Goal: Task Accomplishment & Management: Use online tool/utility

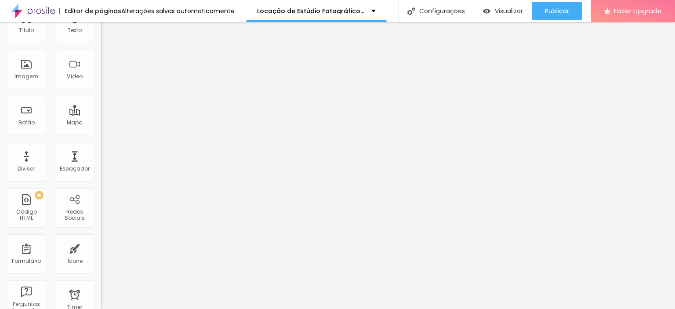
scroll to position [55, 0]
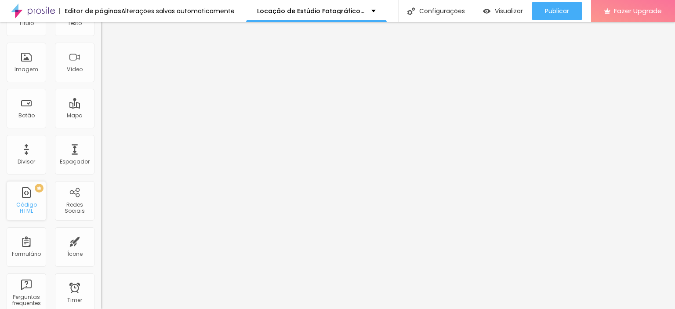
click at [25, 206] on div "Código HTML" at bounding box center [26, 208] width 35 height 13
click at [25, 205] on div "Código HTML" at bounding box center [26, 208] width 35 height 13
click at [29, 199] on div "PREMIUM Código HTML" at bounding box center [27, 201] width 40 height 40
click at [26, 200] on div "PREMIUM Código HTML" at bounding box center [27, 201] width 40 height 40
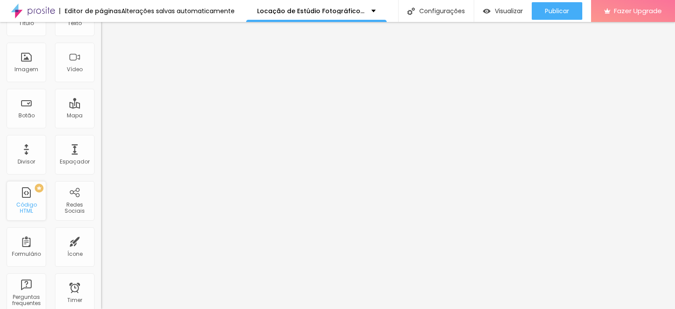
click at [26, 200] on div "PREMIUM Código HTML" at bounding box center [27, 201] width 40 height 40
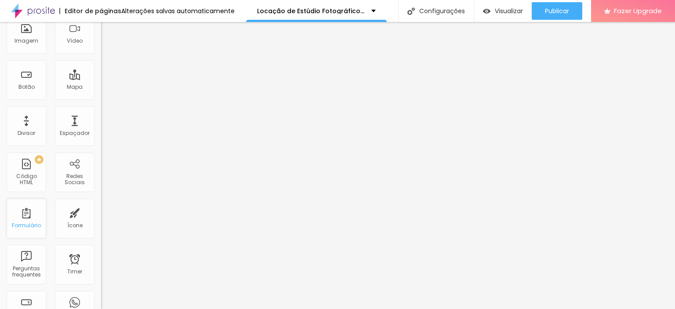
scroll to position [98, 0]
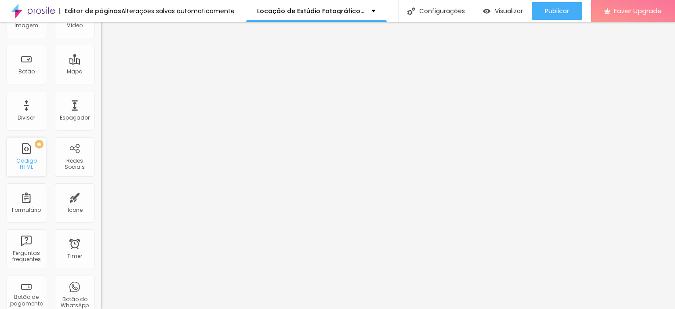
click at [27, 159] on div "PREMIUM Código HTML" at bounding box center [27, 157] width 40 height 40
click at [27, 160] on div "PREMIUM Código HTML" at bounding box center [27, 157] width 40 height 40
click at [40, 150] on div "PREMIUM Código HTML" at bounding box center [27, 157] width 40 height 40
click at [40, 149] on div "PREMIUM Código HTML" at bounding box center [27, 157] width 40 height 40
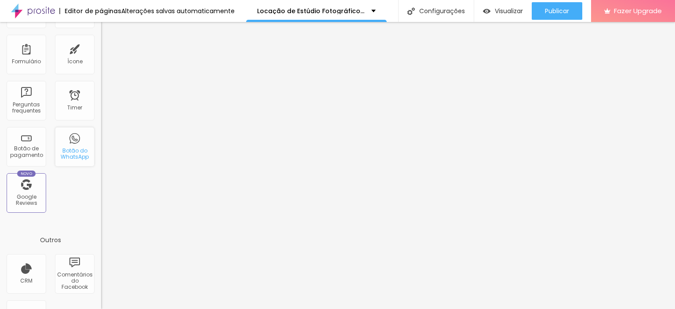
scroll to position [274, 0]
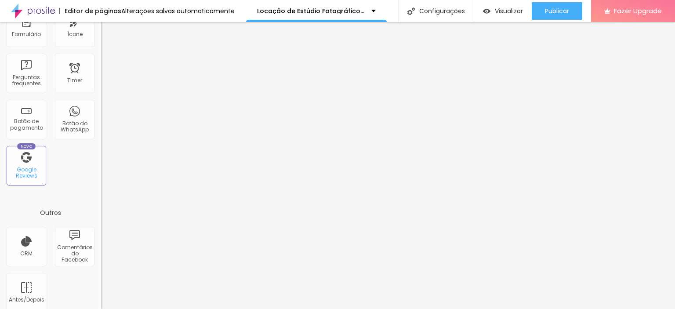
click at [19, 167] on div "Google Reviews" at bounding box center [26, 173] width 35 height 13
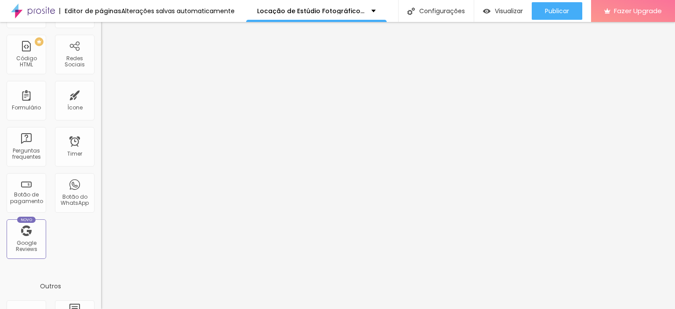
scroll to position [196, 0]
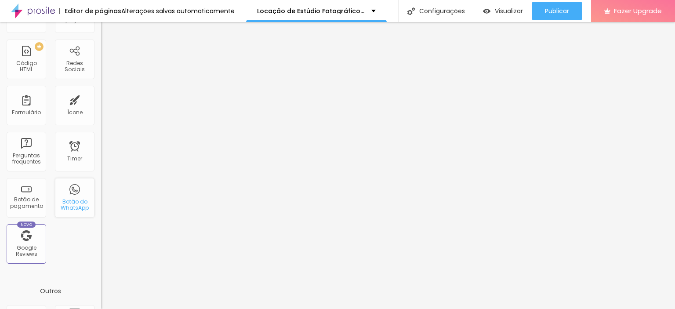
click at [68, 211] on div "Botão do WhatsApp" at bounding box center [74, 205] width 35 height 13
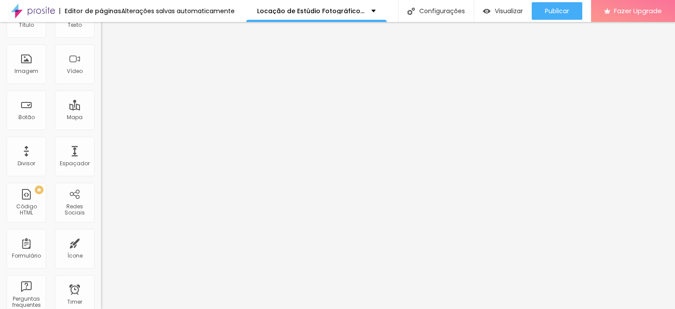
scroll to position [0, 0]
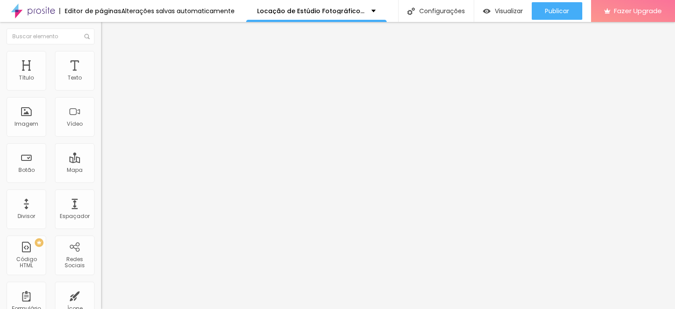
click at [101, 76] on span "Adicionar imagem" at bounding box center [129, 71] width 57 height 7
click at [101, 35] on button "Editar Coluna" at bounding box center [151, 32] width 101 height 20
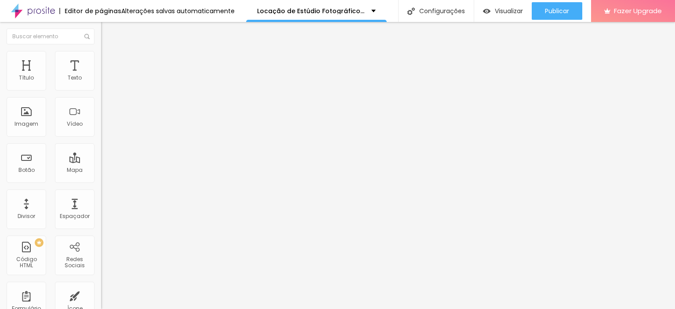
click at [101, 65] on li "Estilo" at bounding box center [151, 62] width 101 height 9
click at [105, 146] on img at bounding box center [107, 148] width 5 height 5
radio input "false"
click at [105, 146] on img at bounding box center [107, 148] width 5 height 5
radio input "false"
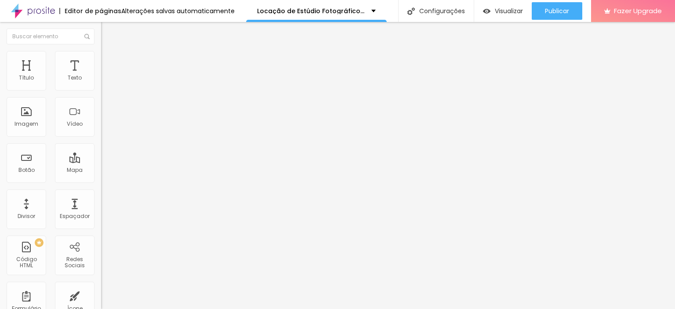
radio input "true"
click at [105, 146] on img at bounding box center [107, 148] width 5 height 5
radio input "true"
radio input "false"
click at [105, 146] on img at bounding box center [107, 148] width 5 height 5
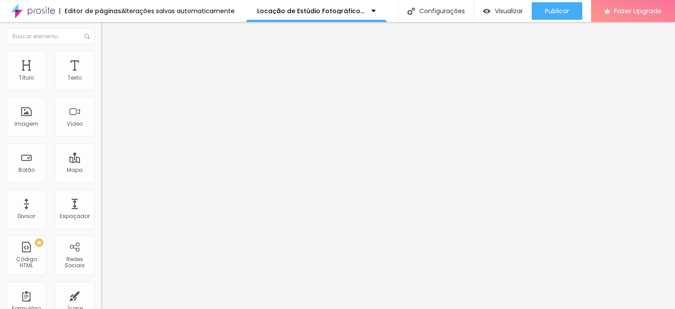
radio input "false"
click at [105, 146] on img at bounding box center [107, 148] width 5 height 5
radio input "false"
radio input "true"
click at [105, 146] on img at bounding box center [107, 148] width 5 height 5
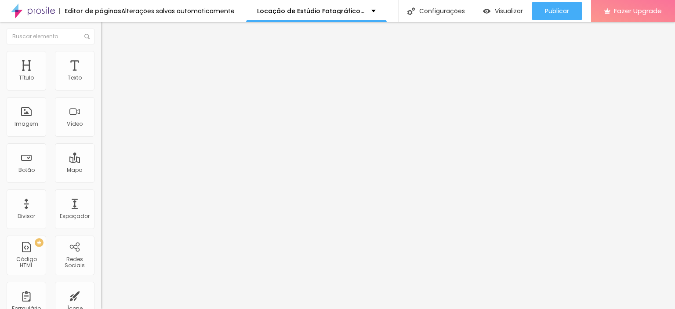
radio input "true"
radio input "false"
click at [105, 146] on img at bounding box center [107, 148] width 5 height 5
radio input "false"
click at [105, 146] on img at bounding box center [107, 148] width 5 height 5
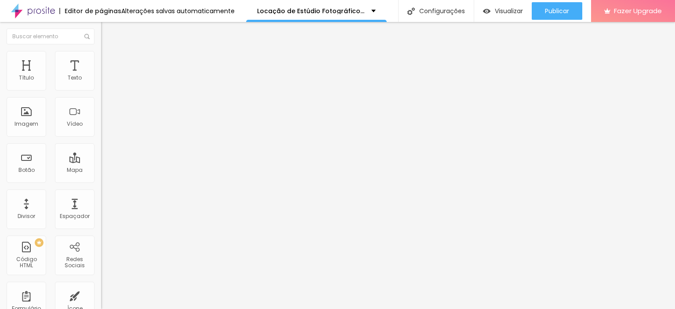
radio input "false"
radio input "true"
click at [105, 146] on img at bounding box center [107, 148] width 5 height 5
radio input "true"
radio input "false"
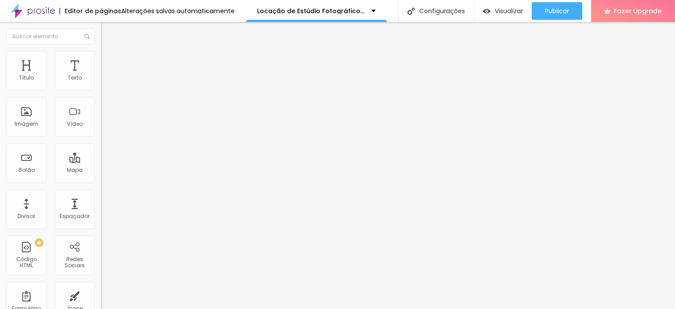
click at [101, 58] on li "Conteúdo" at bounding box center [151, 53] width 101 height 9
click at [101, 67] on li "Avançado" at bounding box center [151, 71] width 101 height 9
type input "16"
type input "17"
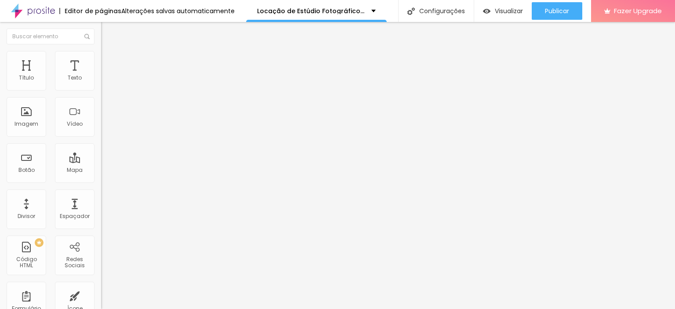
type input "17"
type input "31"
type input "34"
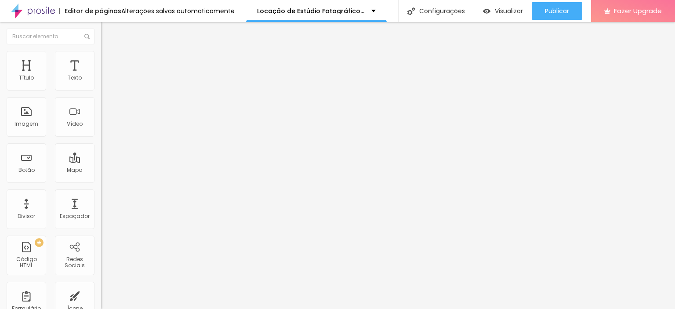
type input "38"
type input "46"
type input "47"
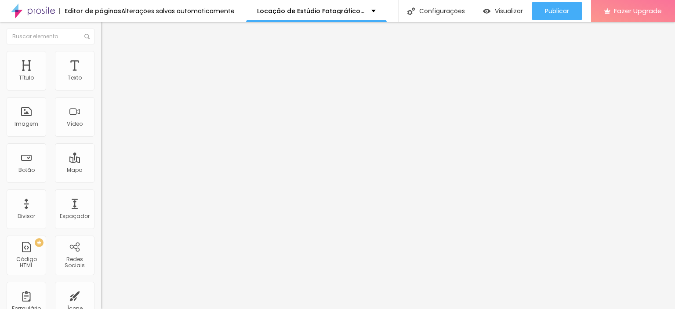
type input "47"
type input "49"
type input "50"
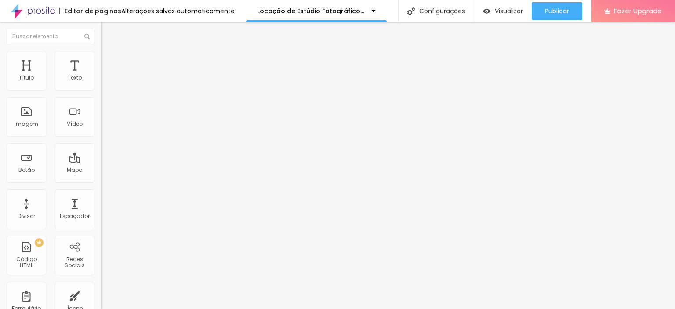
type input "54"
type input "55"
type input "57"
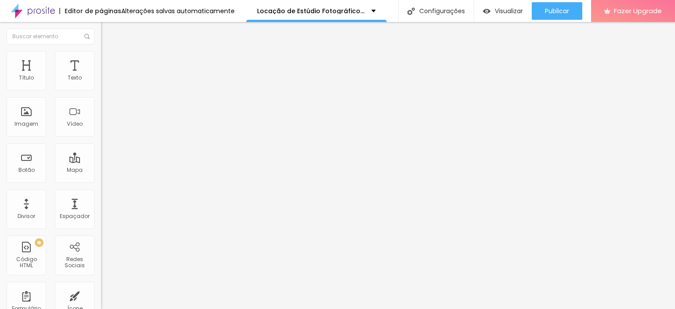
type input "57"
type input "59"
type input "60"
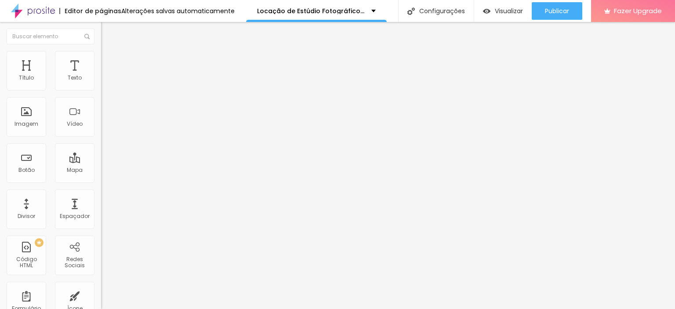
type input "61"
type input "62"
type input "64"
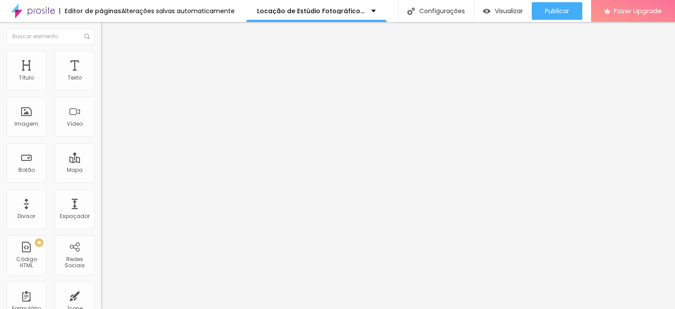
type input "64"
type input "66"
type input "67"
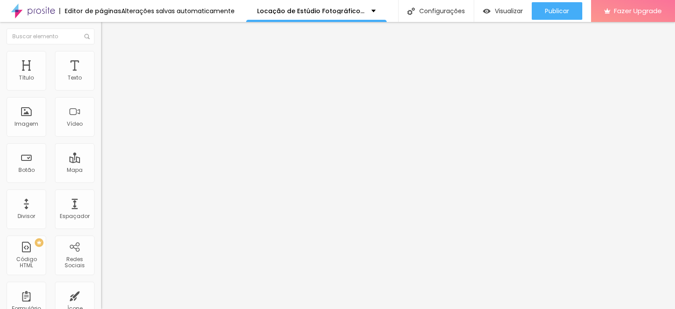
type input "68"
type input "70"
type input "72"
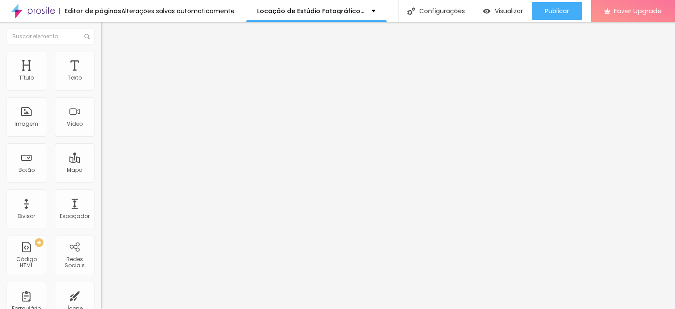
type input "72"
type input "73"
type input "76"
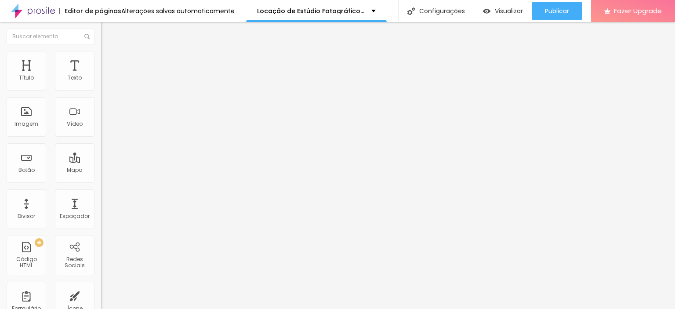
type input "78"
type input "79"
type input "82"
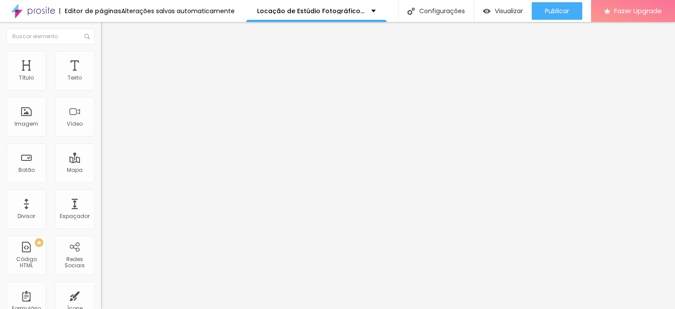
type input "82"
type input "86"
type input "93"
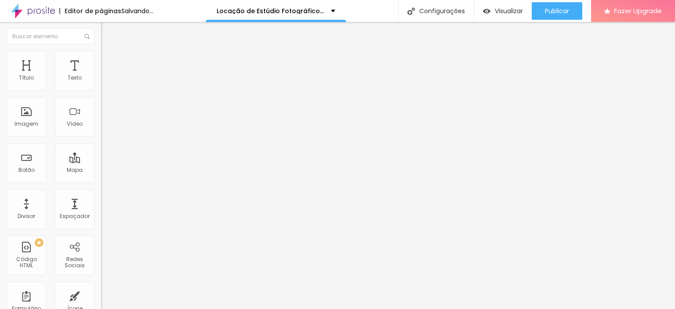
type input "95"
type input "97"
type input "100"
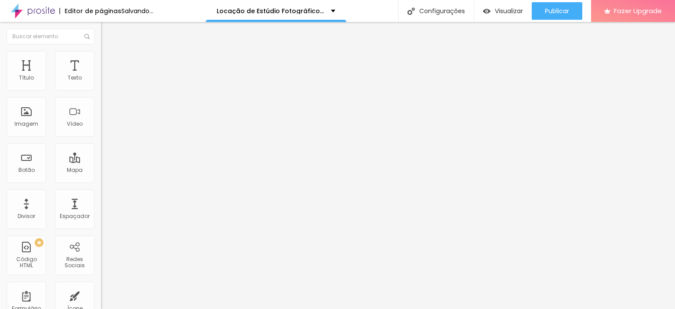
type input "100"
type input "95"
type input "90"
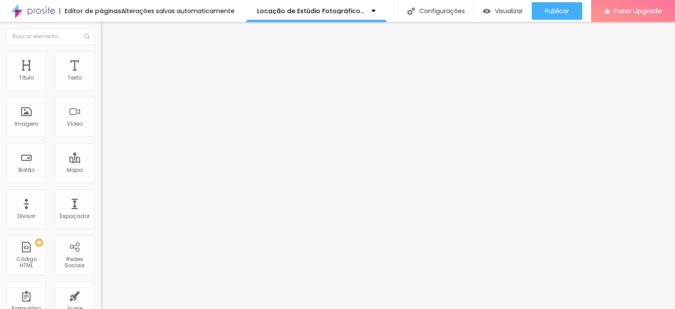
type input "88"
type input "86"
type input "84"
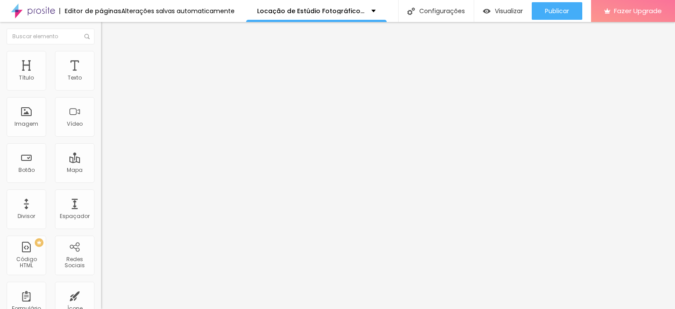
type input "84"
type input "83"
type input "82"
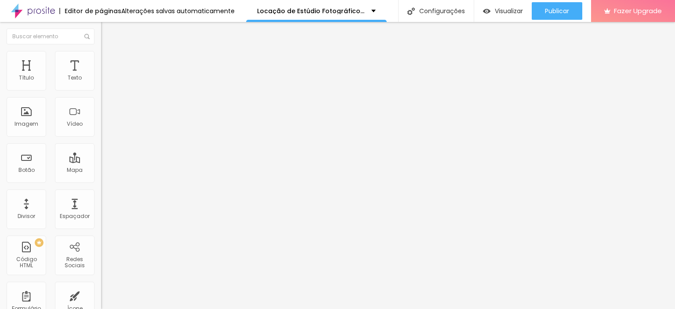
type input "81"
type input "80"
type input "85"
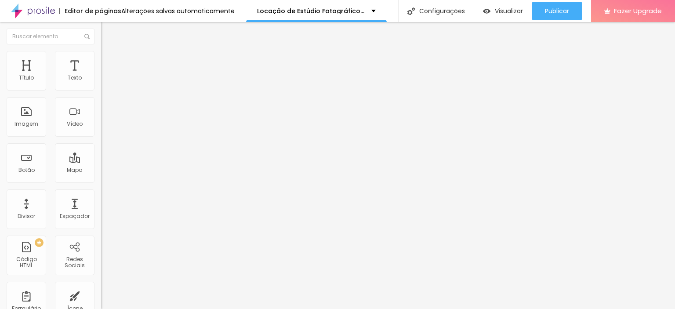
type input "85"
type input "93"
type input "100"
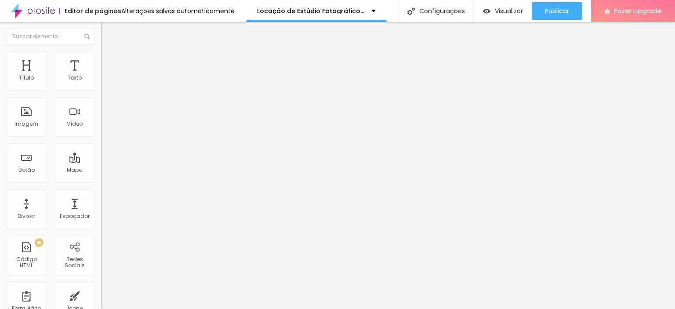
drag, startPoint x: 22, startPoint y: 94, endPoint x: 94, endPoint y: 91, distance: 72.2
type input "100"
click at [101, 178] on input "range" at bounding box center [129, 181] width 57 height 7
type input "7"
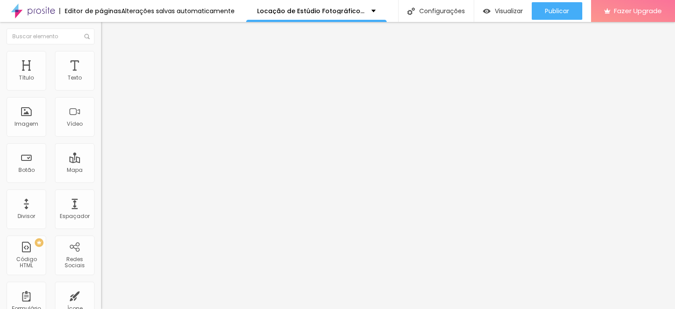
type input "37"
type input "40"
type input "45"
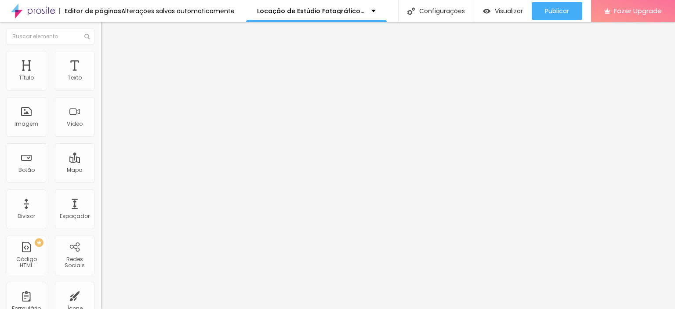
type input "45"
type input "48"
type input "52"
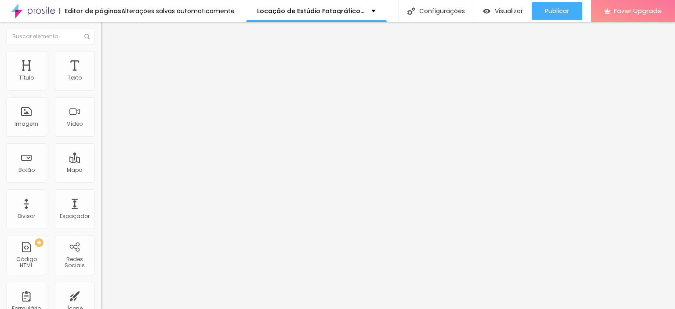
type input "55"
type input "56"
type input "70"
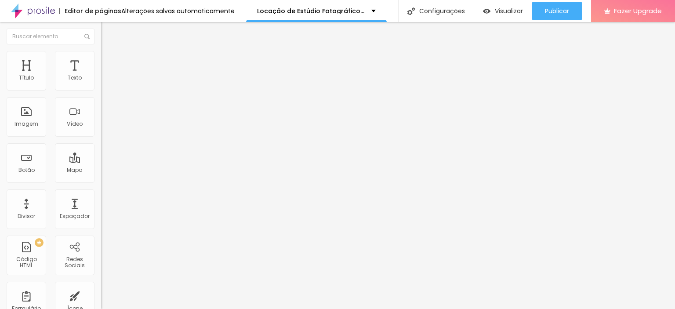
type input "70"
type input "77"
type input "79"
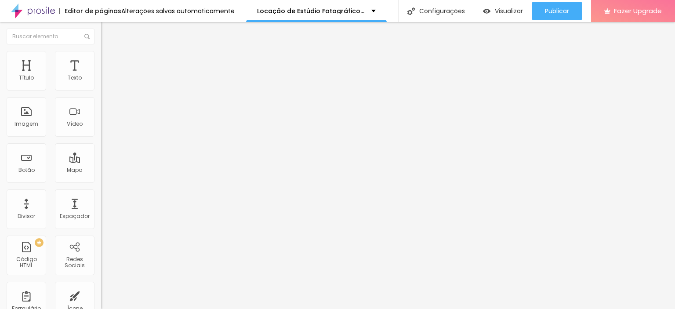
type input "82"
type input "84"
type input "85"
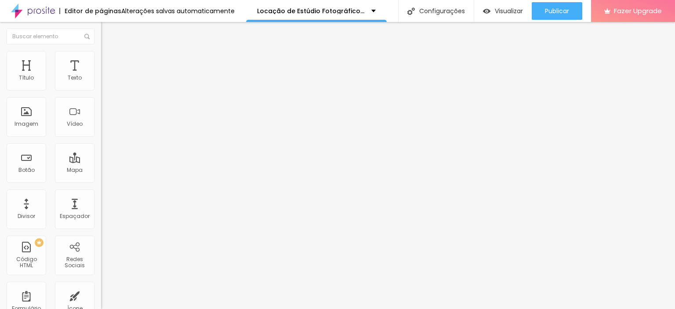
type input "85"
type input "98"
type input "100"
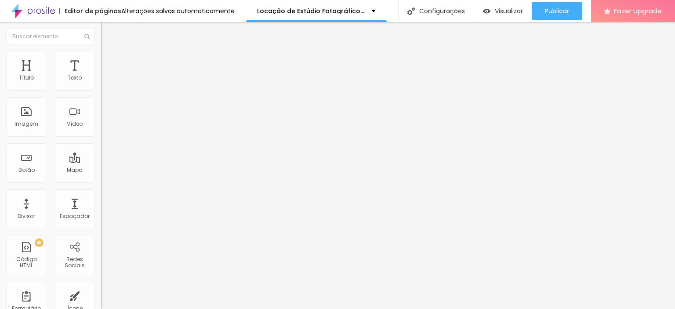
drag, startPoint x: 24, startPoint y: 109, endPoint x: 85, endPoint y: 116, distance: 62.0
type input "100"
click at [101, 302] on input "range" at bounding box center [129, 305] width 57 height 7
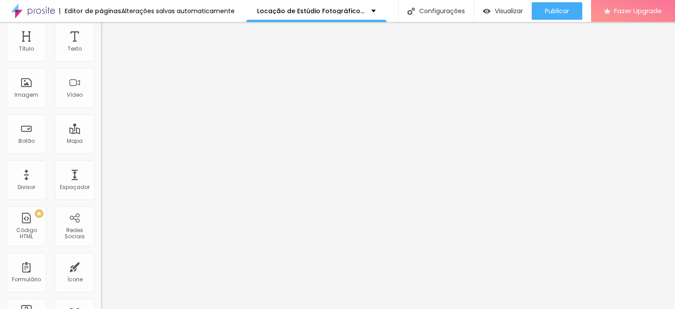
click at [101, 28] on li "Conteúdo" at bounding box center [151, 24] width 101 height 9
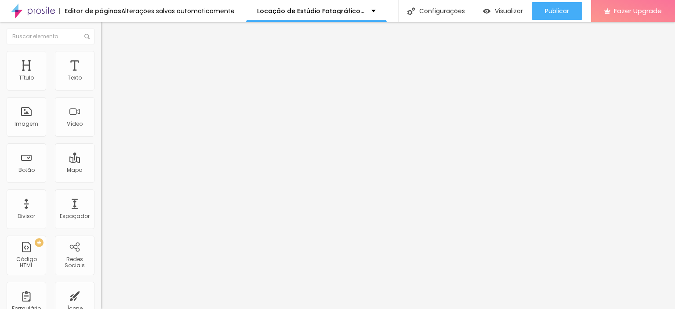
click at [101, 63] on img at bounding box center [105, 62] width 8 height 8
type input "15"
type input "16"
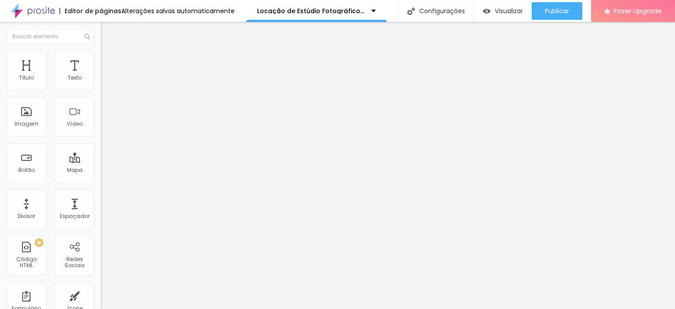
type input "17"
type input "18"
drag, startPoint x: 29, startPoint y: 140, endPoint x: 90, endPoint y: 155, distance: 63.2
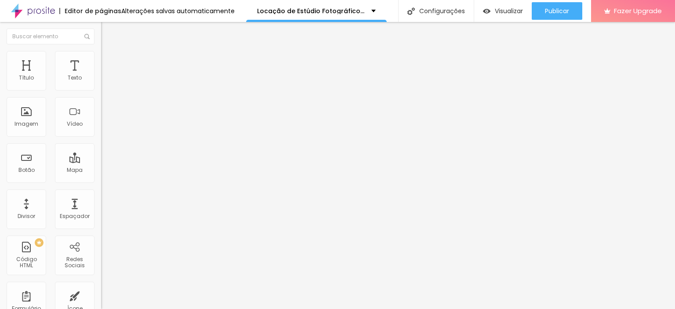
type input "18"
click at [101, 262] on input "range" at bounding box center [129, 265] width 57 height 7
click at [109, 59] on span "Conteúdo" at bounding box center [122, 54] width 27 height 7
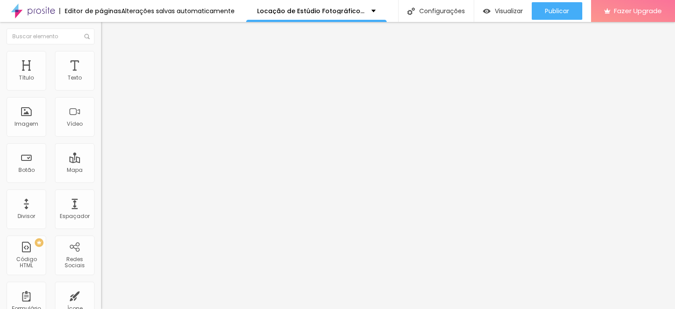
click at [101, 250] on div "Número do WhatsApp * + 55 Texto do botão Conversar no WhatsApp Mensagem Olá, ch…" at bounding box center [151, 222] width 101 height 293
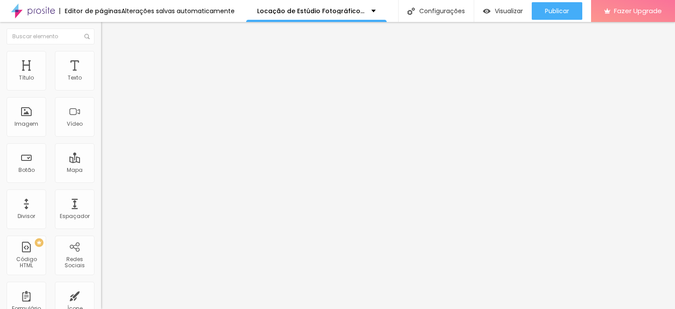
click at [108, 39] on div "Editar Botão do WhatsApp" at bounding box center [152, 36] width 88 height 14
click at [108, 31] on img "button" at bounding box center [111, 32] width 7 height 7
click at [106, 81] on span "Trocar icone" at bounding box center [125, 76] width 39 height 7
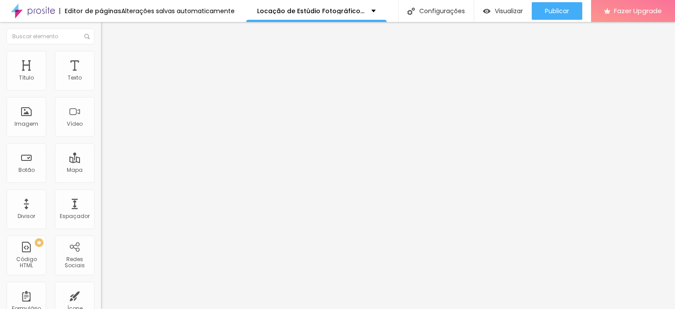
click at [101, 81] on span "Trocar icone" at bounding box center [120, 76] width 39 height 7
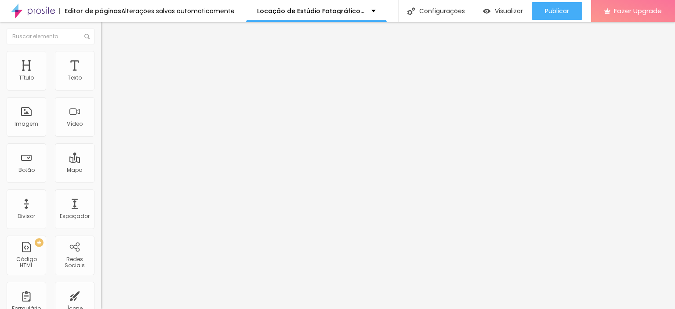
type input "a"
type input "cale"
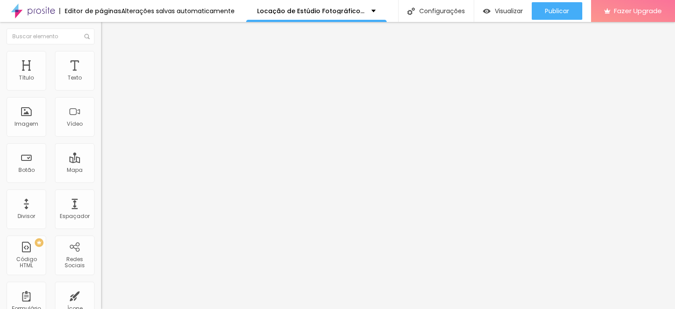
drag, startPoint x: 223, startPoint y: 68, endPoint x: 123, endPoint y: 70, distance: 100.3
click at [101, 81] on span "Trocar icone" at bounding box center [120, 76] width 39 height 7
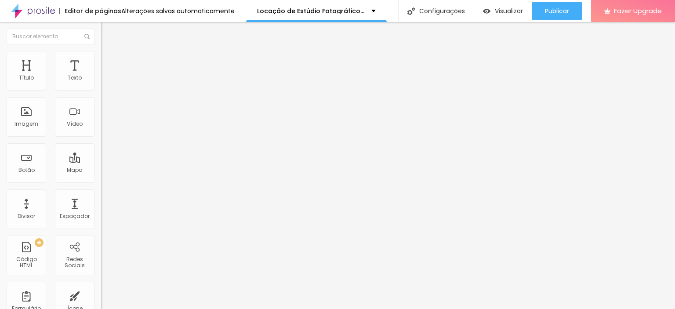
paste input "calendar"
type input "calendar"
click at [101, 55] on img at bounding box center [105, 55] width 8 height 8
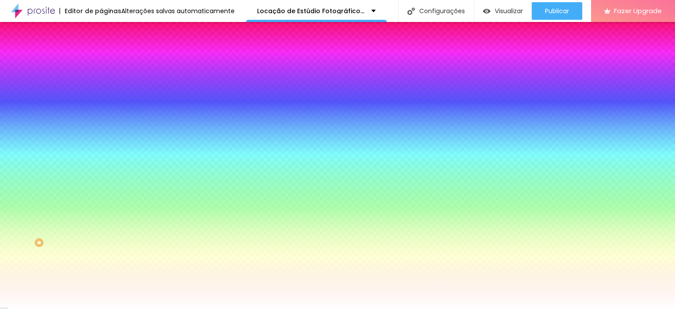
click at [101, 60] on li "Avançado" at bounding box center [151, 64] width 101 height 9
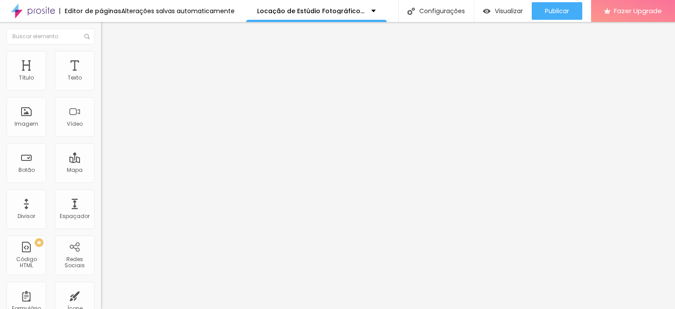
type input "15"
type input "19"
type input "31"
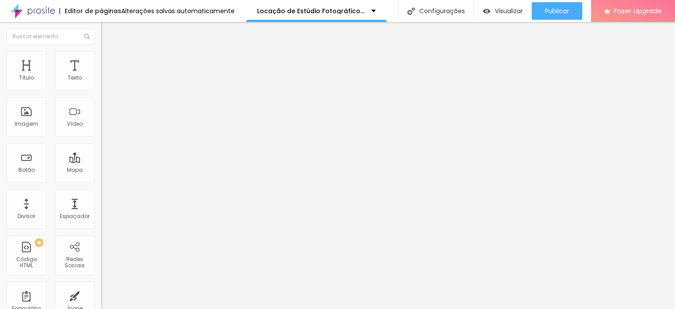
type input "31"
type input "38"
type input "45"
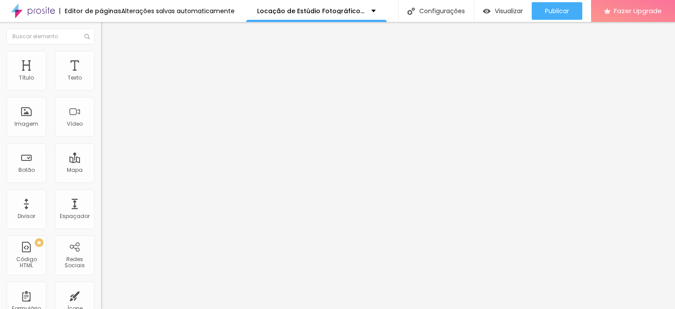
type input "70"
type input "81"
type input "84"
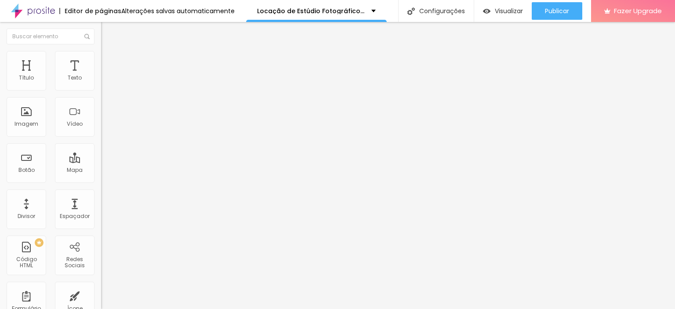
type input "84"
type input "88"
type input "90"
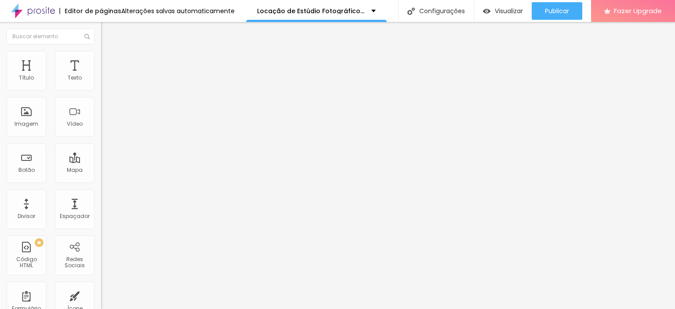
type input "92"
type input "94"
type input "100"
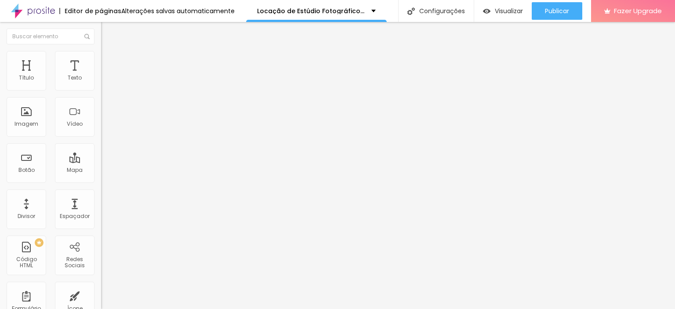
type input "100"
drag, startPoint x: 23, startPoint y: 85, endPoint x: 104, endPoint y: 98, distance: 81.5
type input "100"
click at [104, 171] on input "range" at bounding box center [129, 174] width 57 height 7
type input "45"
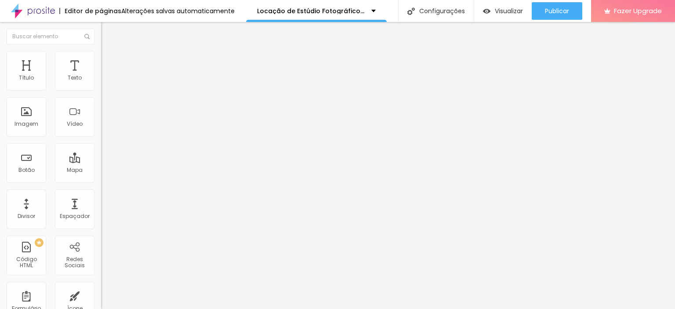
type input "45"
type input "50"
type input "52"
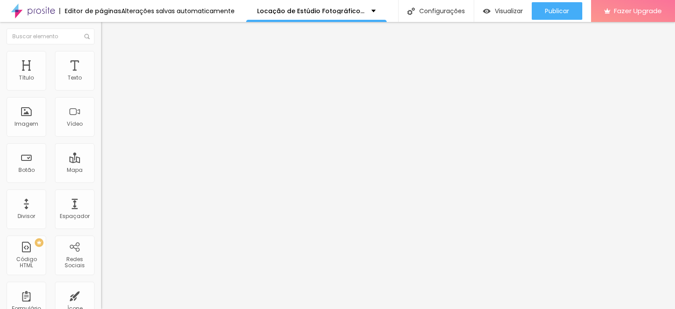
type input "55"
type input "61"
type input "65"
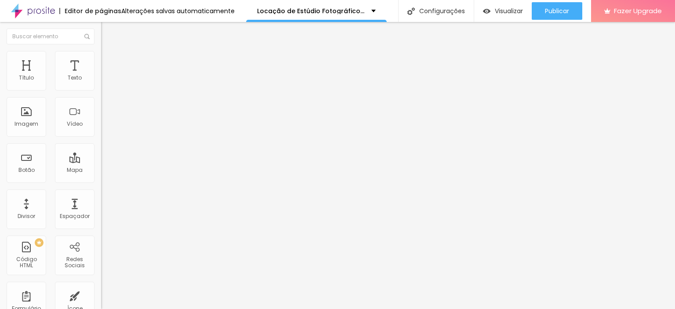
type input "65"
type input "67"
type input "71"
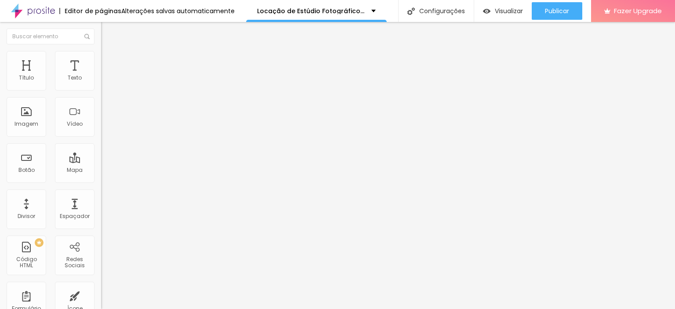
type input "76"
type input "77"
type input "84"
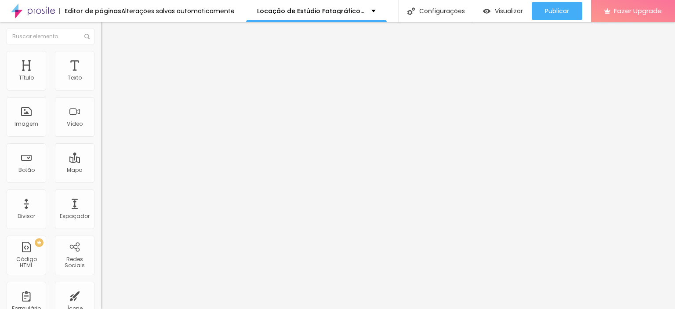
type input "84"
type input "90"
drag, startPoint x: 24, startPoint y: 105, endPoint x: 151, endPoint y: 132, distance: 129.4
click at [151, 295] on input "range" at bounding box center [129, 298] width 57 height 7
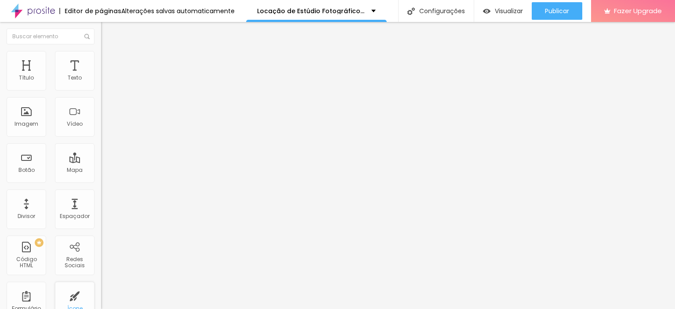
click at [80, 297] on div "Ícone" at bounding box center [75, 302] width 40 height 40
click at [71, 299] on div "Ícone" at bounding box center [75, 302] width 40 height 40
click at [109, 59] on span "Estilo" at bounding box center [116, 56] width 14 height 7
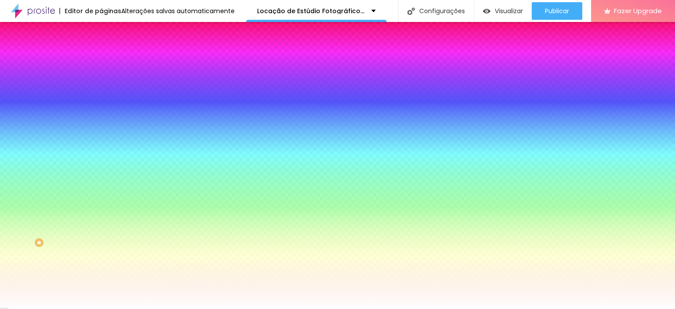
click at [109, 62] on span "Avançado" at bounding box center [123, 65] width 29 height 7
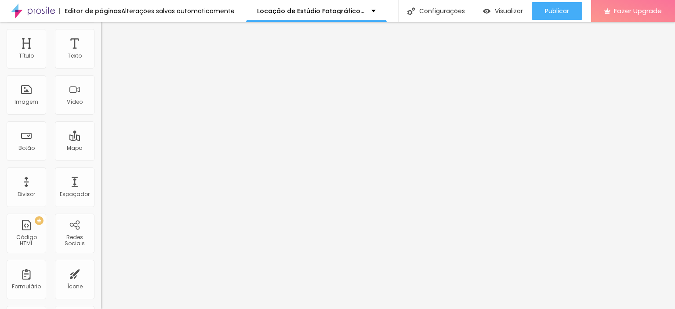
scroll to position [0, 0]
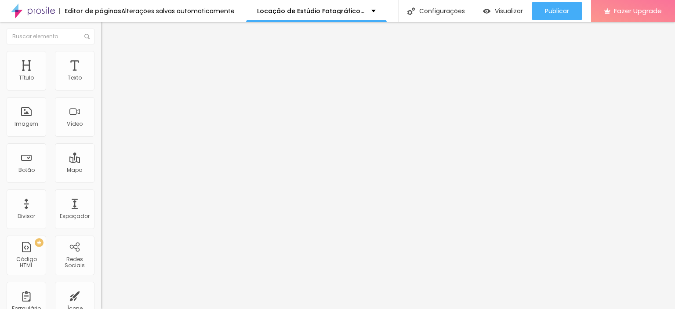
click at [101, 50] on img at bounding box center [105, 46] width 8 height 8
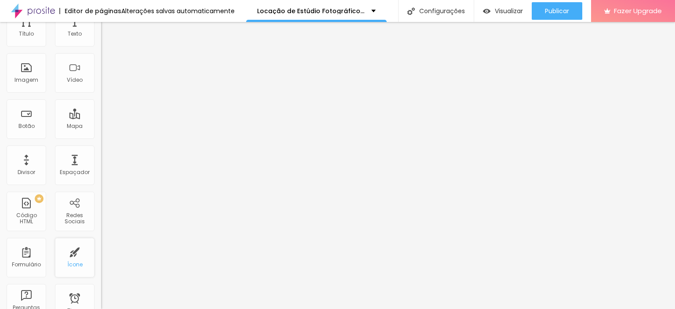
click at [74, 249] on div "Ícone" at bounding box center [75, 258] width 40 height 40
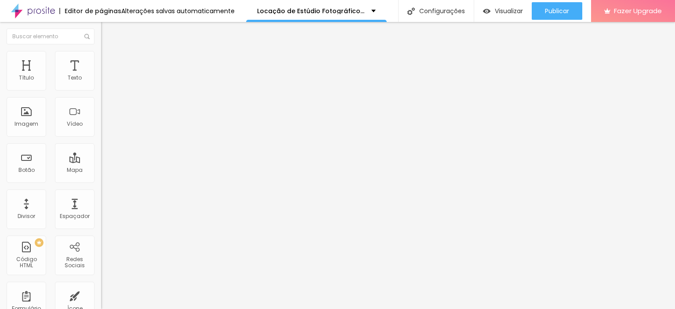
click at [101, 33] on button "Editar Coluna" at bounding box center [151, 32] width 101 height 20
click at [106, 81] on span "Trocar icone" at bounding box center [125, 76] width 39 height 7
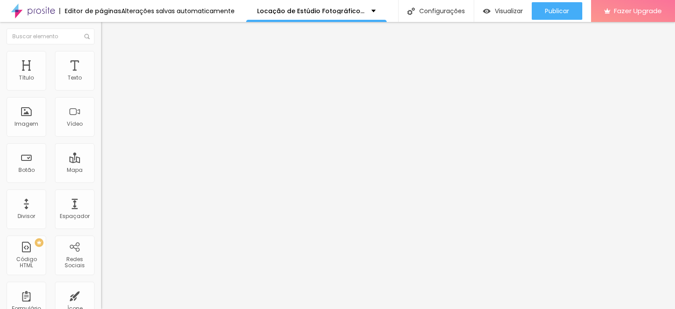
click at [101, 58] on li "Estilo" at bounding box center [151, 55] width 101 height 9
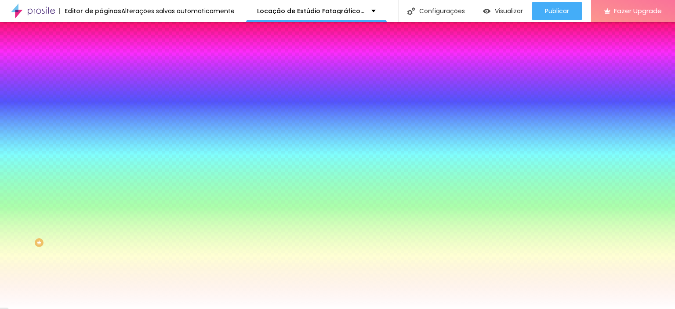
click at [101, 60] on img at bounding box center [105, 64] width 8 height 8
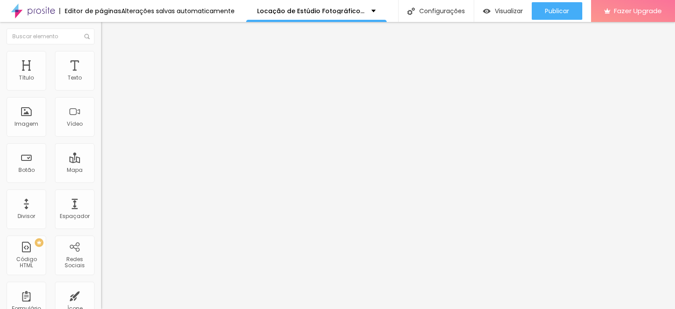
drag, startPoint x: 21, startPoint y: 88, endPoint x: 91, endPoint y: 93, distance: 71.0
click at [101, 171] on input "range" at bounding box center [129, 174] width 57 height 7
drag, startPoint x: 59, startPoint y: 103, endPoint x: 84, endPoint y: 100, distance: 25.7
click at [101, 295] on input "range" at bounding box center [129, 298] width 57 height 7
click at [106, 81] on span "Trocar icone" at bounding box center [125, 76] width 39 height 7
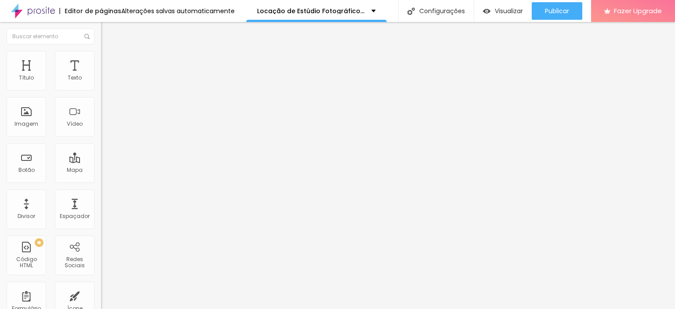
click at [109, 62] on span "Avançado" at bounding box center [123, 65] width 29 height 7
drag, startPoint x: 26, startPoint y: 87, endPoint x: 84, endPoint y: 90, distance: 58.1
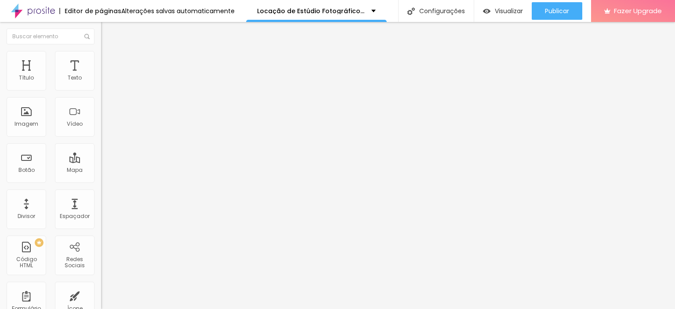
click at [101, 171] on input "range" at bounding box center [129, 174] width 57 height 7
drag, startPoint x: 27, startPoint y: 102, endPoint x: 101, endPoint y: 107, distance: 74.0
click at [101, 295] on input "range" at bounding box center [129, 298] width 57 height 7
click at [108, 35] on img "button" at bounding box center [111, 32] width 7 height 7
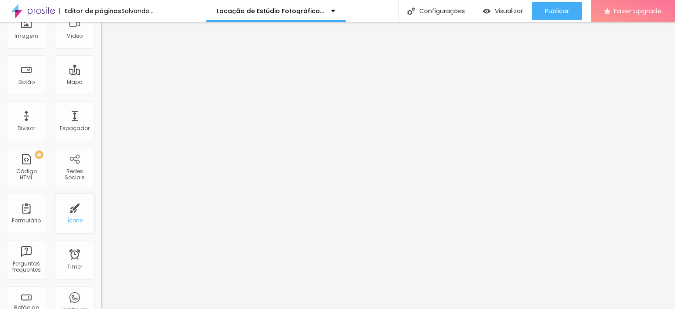
scroll to position [0, 0]
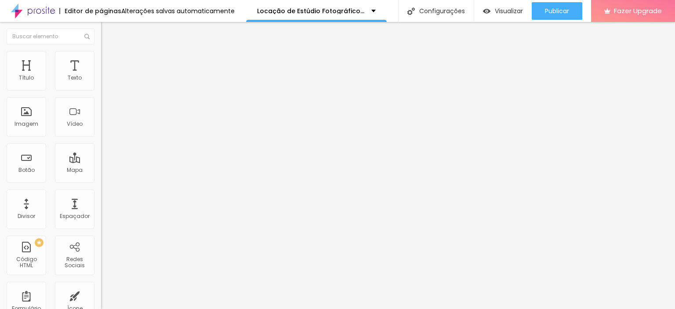
click at [106, 81] on span "Trocar icone" at bounding box center [125, 76] width 39 height 7
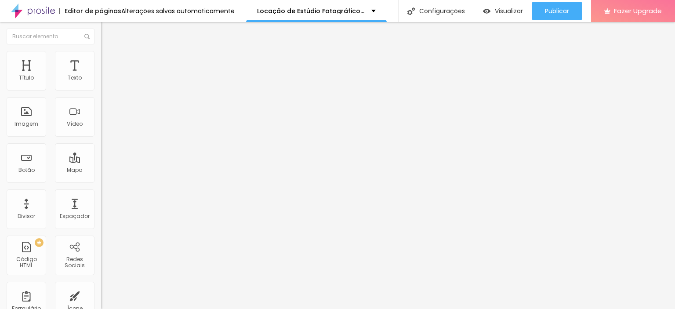
click at [101, 57] on li "Estilo" at bounding box center [151, 55] width 101 height 9
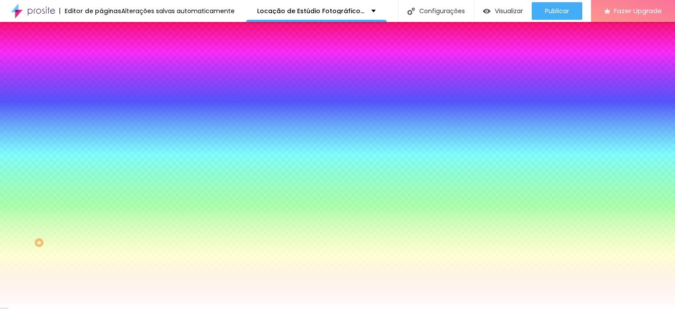
click at [109, 62] on span "Avançado" at bounding box center [123, 65] width 29 height 7
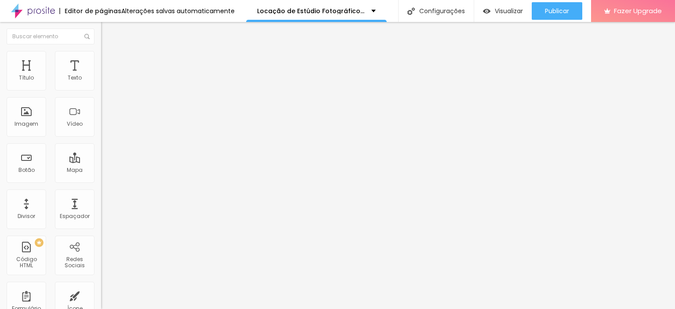
drag, startPoint x: 24, startPoint y: 84, endPoint x: 77, endPoint y: 95, distance: 54.7
click at [101, 171] on input "range" at bounding box center [129, 174] width 57 height 7
drag, startPoint x: 26, startPoint y: 102, endPoint x: 80, endPoint y: 112, distance: 55.0
click at [101, 295] on input "range" at bounding box center [129, 298] width 57 height 7
click at [108, 29] on img "button" at bounding box center [111, 32] width 7 height 7
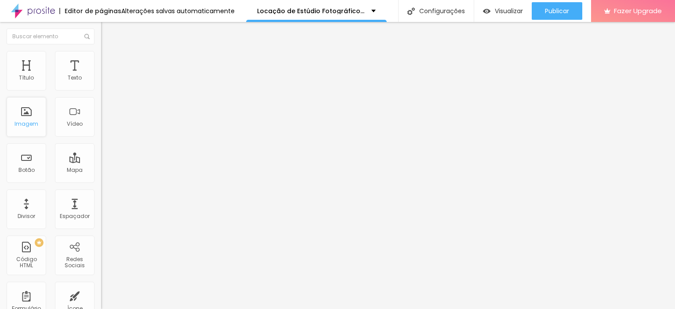
click at [34, 118] on div "Imagem" at bounding box center [27, 117] width 40 height 40
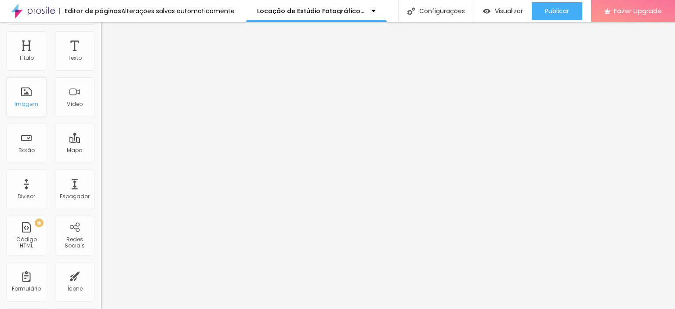
scroll to position [0, 0]
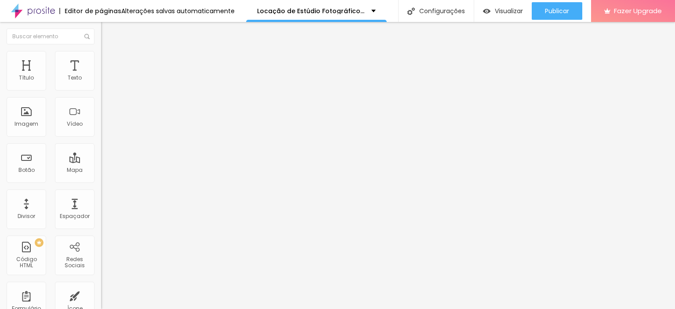
click at [101, 76] on span "Adicionar imagem" at bounding box center [129, 71] width 57 height 7
click at [101, 83] on input "Click me" at bounding box center [154, 78] width 106 height 9
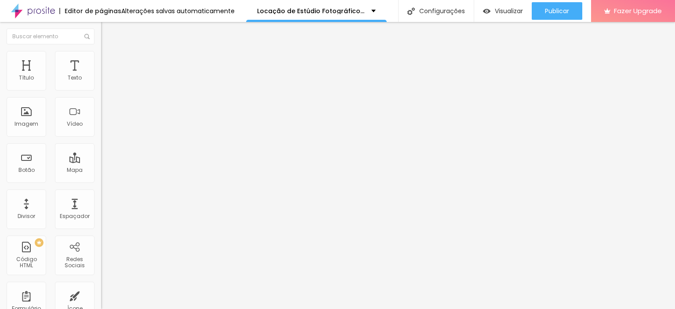
click at [101, 83] on input "Siga no Instagram" at bounding box center [154, 78] width 106 height 9
paste input "📷"
paste input "💙"
click at [108, 30] on img "button" at bounding box center [111, 32] width 7 height 7
click at [109, 59] on span "Estilo" at bounding box center [116, 56] width 14 height 7
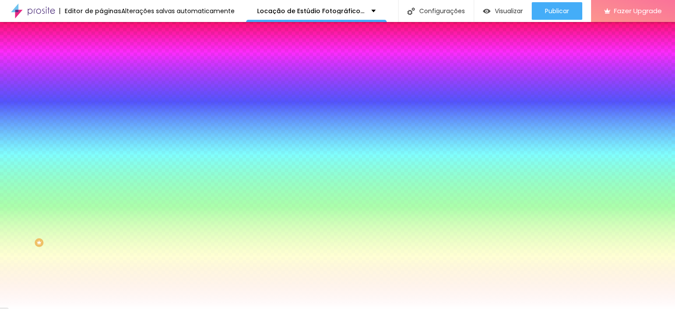
click at [109, 62] on span "Avançado" at bounding box center [123, 65] width 29 height 7
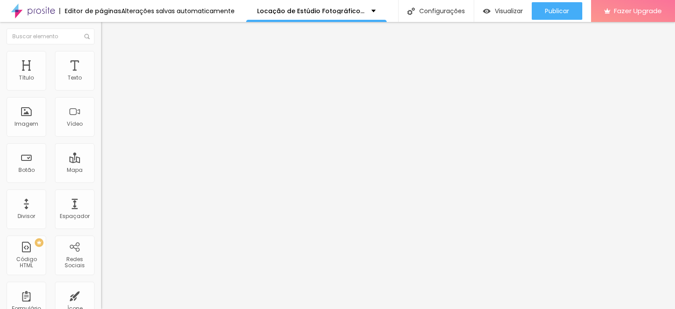
click at [109, 52] on span "Conteúdo" at bounding box center [122, 47] width 27 height 7
click at [109, 59] on span "Estilo" at bounding box center [116, 56] width 14 height 7
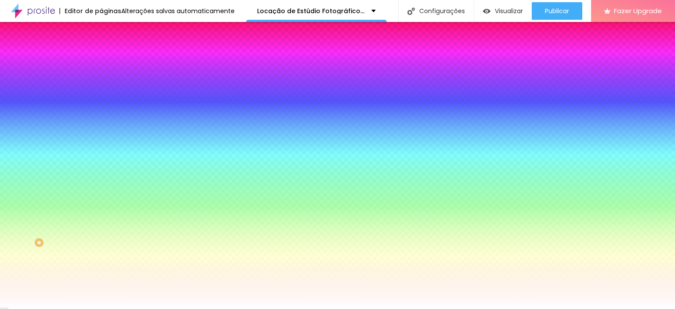
click at [109, 62] on span "Avançado" at bounding box center [123, 65] width 29 height 7
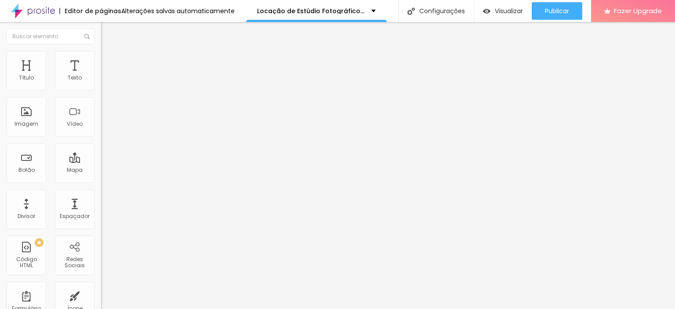
click at [101, 49] on li "Conteúdo" at bounding box center [151, 46] width 101 height 9
click at [101, 87] on img at bounding box center [104, 84] width 6 height 6
click at [67, 72] on div "Texto" at bounding box center [75, 71] width 40 height 40
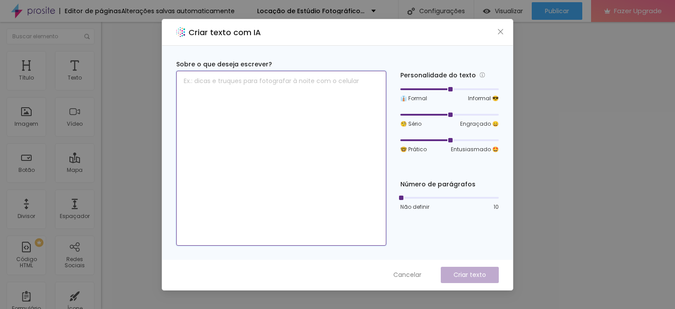
click at [322, 109] on textarea at bounding box center [281, 158] width 210 height 175
paste textarea "RESERVE O ESTÚDIO As reservas do estúdio são em diárias, que podem ser feita po…"
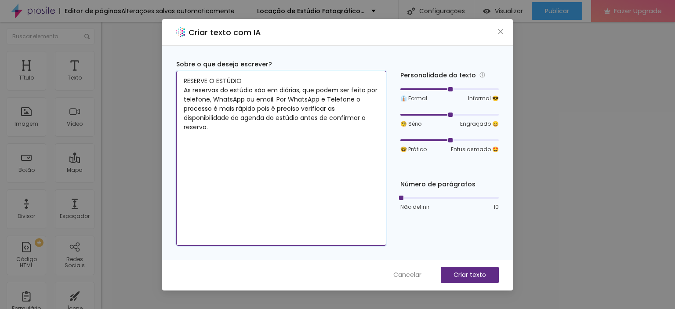
click at [182, 79] on textarea "RESERVE O ESTÚDIO As reservas do estúdio são em diárias, que podem ser feita po…" at bounding box center [281, 158] width 210 height 175
paste textarea "COMO FUNCIONA"
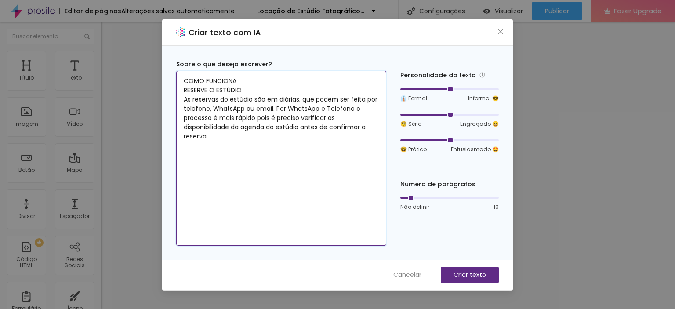
click at [413, 197] on div at bounding box center [450, 197] width 98 height 5
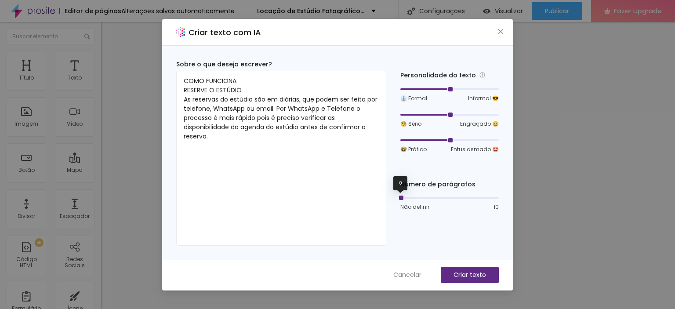
drag, startPoint x: 410, startPoint y: 197, endPoint x: 390, endPoint y: 197, distance: 19.8
click at [390, 197] on div "Sobre o que deseja escrever? COMO FUNCIONA RESERVE O ESTÚDIO As reservas do est…" at bounding box center [337, 153] width 323 height 186
click at [454, 273] on p "Criar texto" at bounding box center [470, 274] width 33 height 9
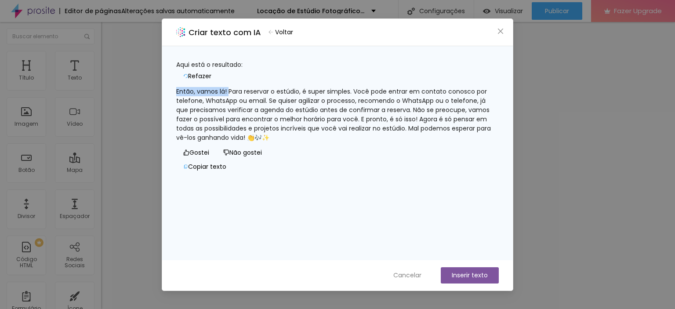
drag, startPoint x: 238, startPoint y: 85, endPoint x: 183, endPoint y: 77, distance: 56.1
click at [183, 87] on div "Então, vamos lá! Para reservar o estúdio, é super simples. Você pode entrar em …" at bounding box center [337, 114] width 323 height 55
click at [267, 142] on div "Então, vamos lá! Para reservar o estúdio, é super simples. Você pode entrar em …" at bounding box center [337, 114] width 323 height 55
click at [233, 87] on div "Então, vamos lá! Para reservar o estúdio, é super simples. Você pode entrar em …" at bounding box center [337, 114] width 323 height 55
click at [237, 87] on div "Então, vamos lá! Para reservar o estúdio, é super simples. Você pode entrar em …" at bounding box center [337, 114] width 323 height 55
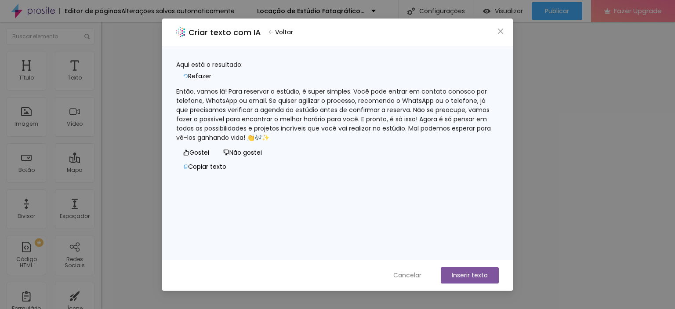
click at [457, 275] on button "Inserir texto" at bounding box center [470, 275] width 58 height 16
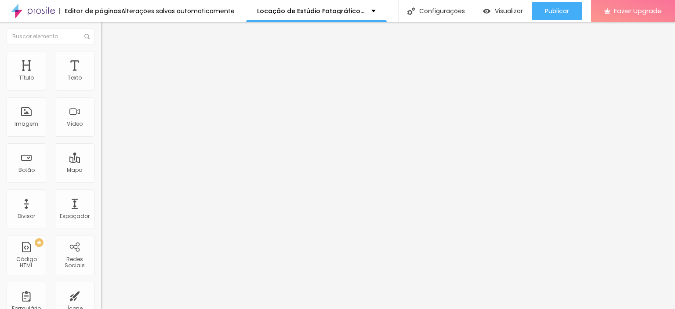
click at [101, 58] on li "Avançado" at bounding box center [151, 55] width 101 height 9
drag, startPoint x: 26, startPoint y: 102, endPoint x: 35, endPoint y: 106, distance: 9.8
click at [101, 286] on input "range" at bounding box center [129, 289] width 57 height 7
click at [109, 52] on span "Estilo" at bounding box center [116, 47] width 14 height 7
click at [101, 56] on img at bounding box center [105, 55] width 8 height 8
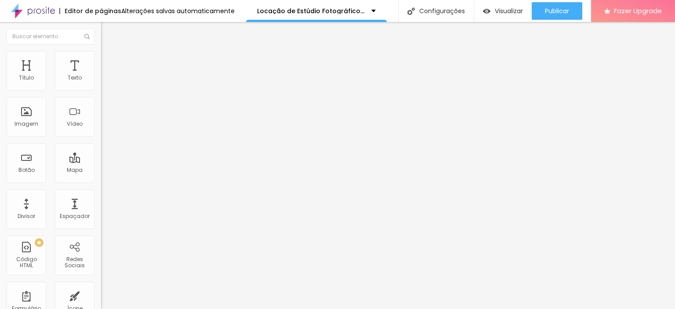
click at [108, 34] on img "button" at bounding box center [111, 32] width 7 height 7
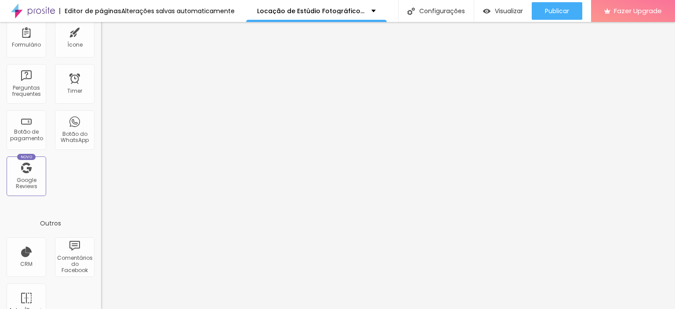
scroll to position [284, 0]
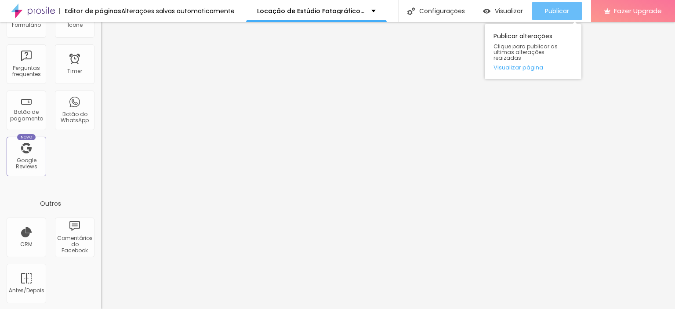
click at [542, 11] on button "Publicar" at bounding box center [557, 11] width 51 height 18
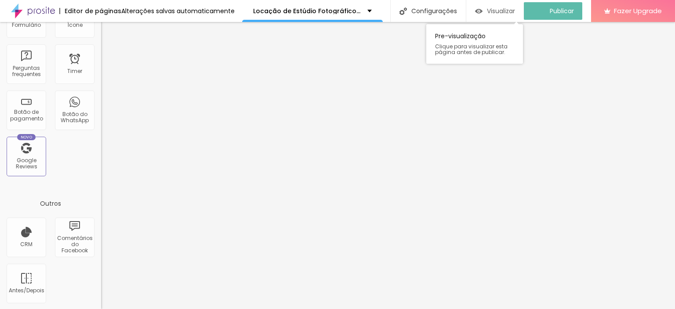
click at [515, 12] on span "Visualizar" at bounding box center [501, 10] width 28 height 7
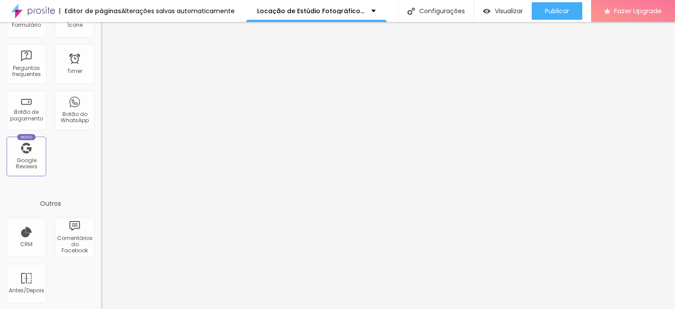
scroll to position [0, 0]
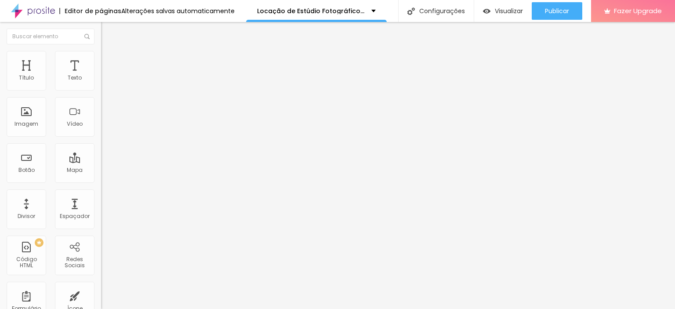
click at [101, 66] on li "Avançado" at bounding box center [151, 64] width 101 height 9
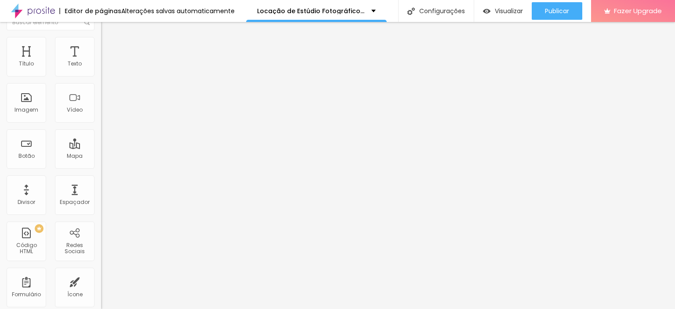
scroll to position [22, 0]
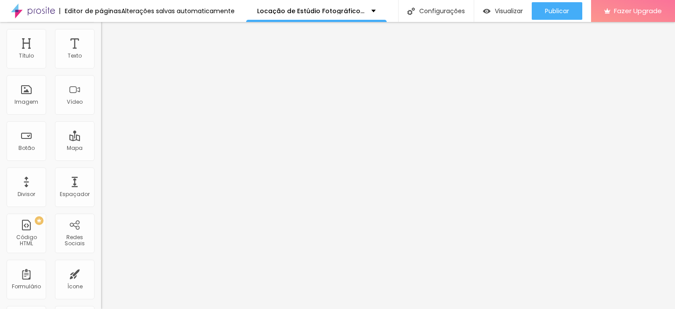
paste input "https://www.lhamaestudio.com/portfolio"
click at [101, 171] on div "100 Espaço de baixo" at bounding box center [151, 233] width 101 height 124
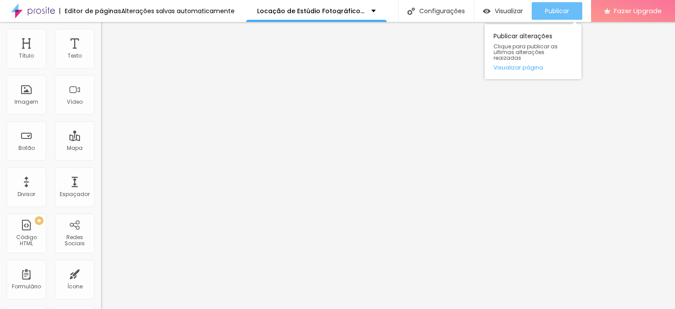
click at [557, 9] on span "Publicar" at bounding box center [557, 10] width 24 height 7
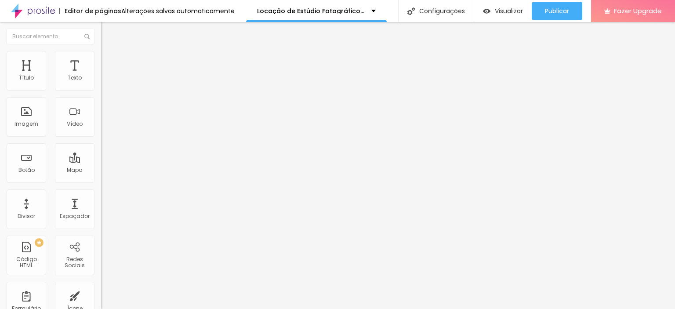
scroll to position [0, 36]
drag, startPoint x: 12, startPoint y: 166, endPoint x: 97, endPoint y: 172, distance: 85.5
click at [97, 172] on div "Título Texto Imagem Vídeo Botão Mapa Divisor Espaçador PREMIUM Código HTML Rede…" at bounding box center [50, 165] width 101 height 287
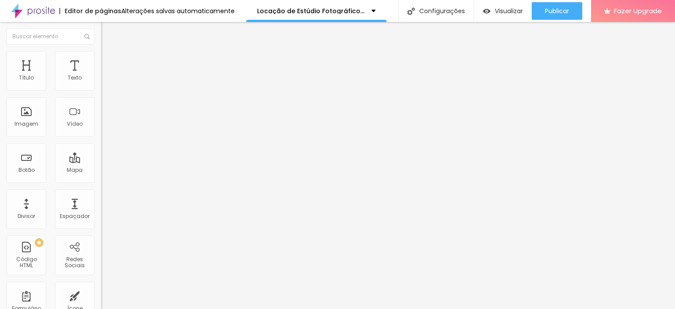
paste input "https://www.lhamaestudio.com/portfolio"
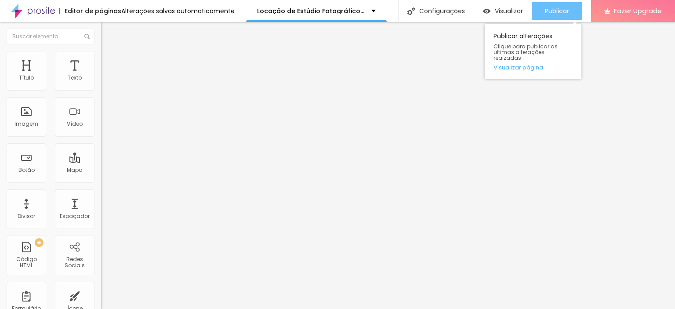
click at [554, 5] on div "Publicar" at bounding box center [557, 11] width 24 height 18
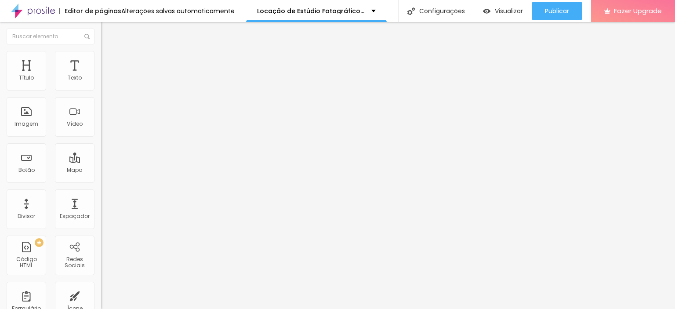
click at [101, 51] on li "Conteúdo" at bounding box center [151, 46] width 101 height 9
click at [101, 56] on img at bounding box center [105, 55] width 8 height 8
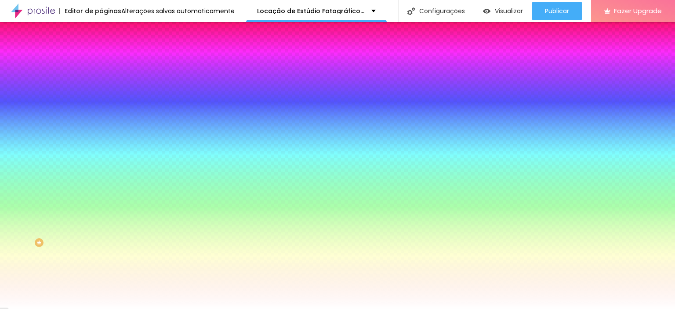
click at [101, 51] on li "Conteúdo" at bounding box center [151, 46] width 101 height 9
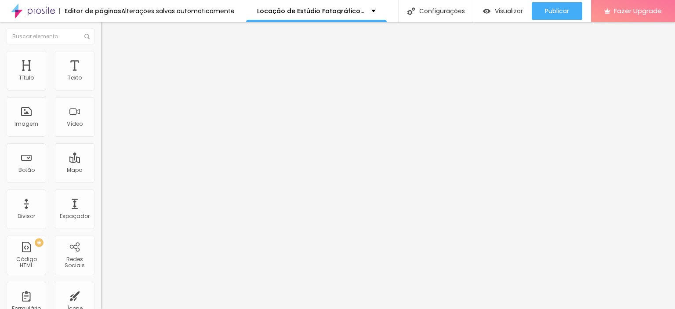
click at [109, 61] on span "Estilo" at bounding box center [116, 56] width 14 height 7
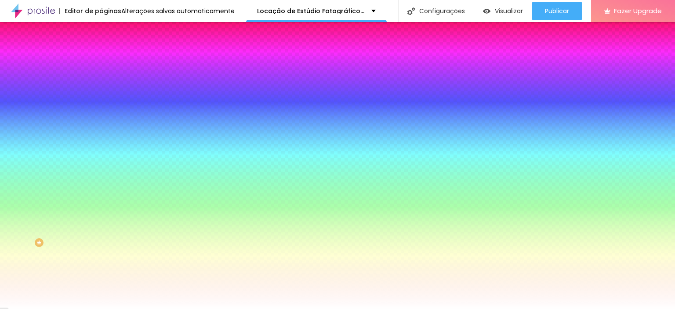
click at [101, 60] on img at bounding box center [105, 64] width 8 height 8
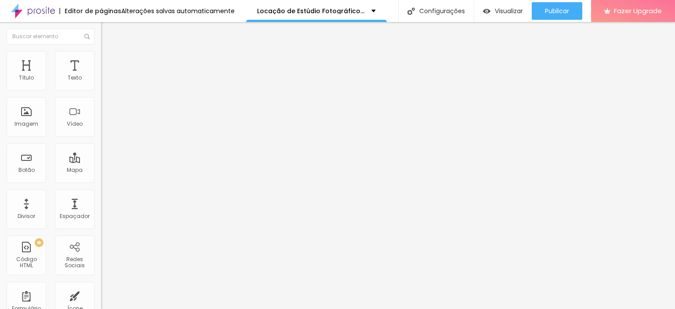
scroll to position [22, 0]
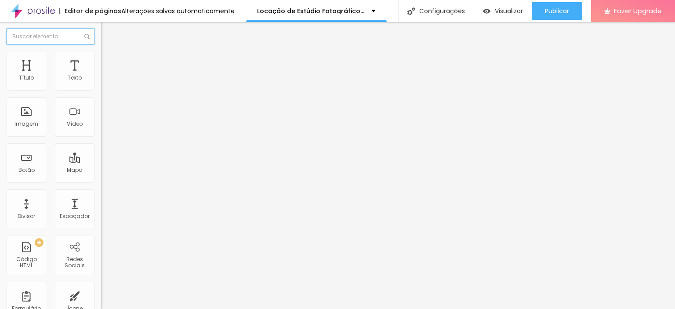
click at [39, 39] on input "text" at bounding box center [51, 37] width 88 height 16
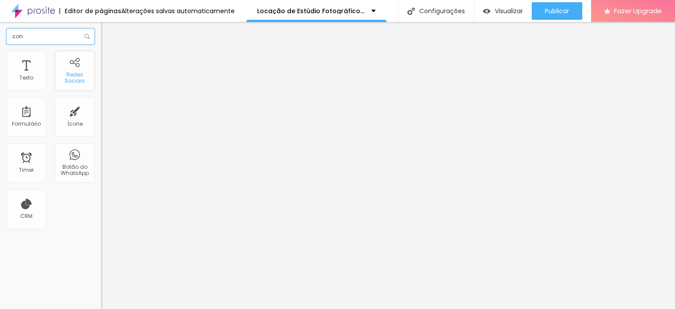
type input "con"
click at [79, 82] on div "Redes Sociais" at bounding box center [74, 78] width 35 height 13
click at [101, 62] on ul "Conteúdo Estilo Avançado" at bounding box center [151, 55] width 101 height 26
click at [101, 51] on img at bounding box center [105, 55] width 8 height 8
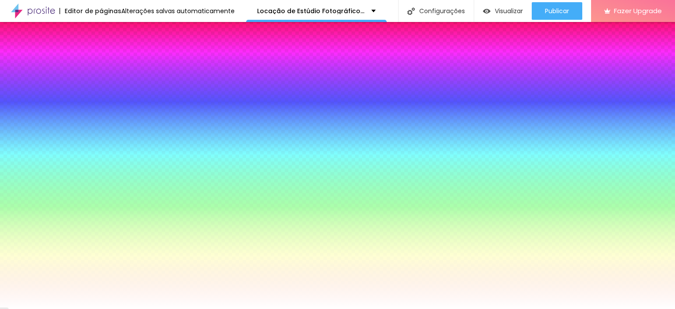
click at [109, 62] on span "Avançado" at bounding box center [123, 65] width 29 height 7
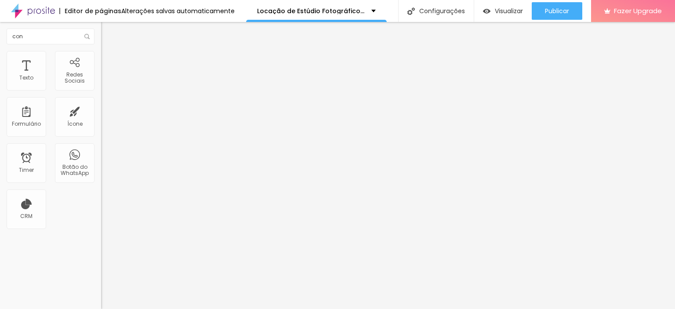
click at [101, 51] on li "Conteúdo" at bounding box center [151, 46] width 101 height 9
click at [101, 84] on div at bounding box center [151, 84] width 101 height 7
click at [101, 51] on li "Estilo" at bounding box center [151, 55] width 101 height 9
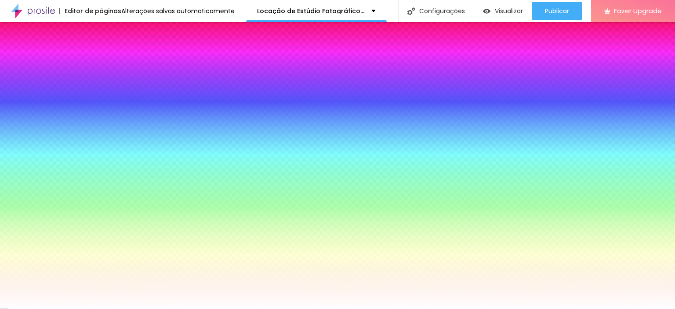
click at [101, 61] on li "Avançado" at bounding box center [151, 64] width 101 height 9
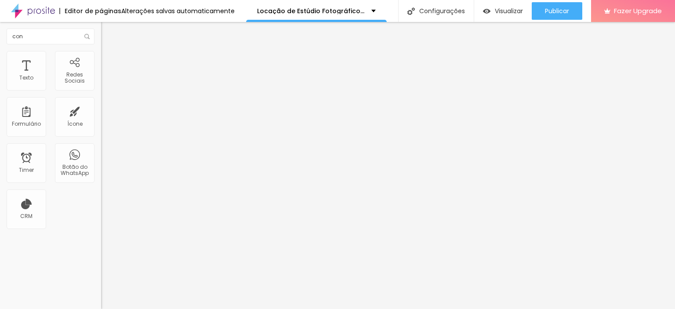
click at [101, 50] on img at bounding box center [105, 46] width 8 height 8
click at [108, 31] on img "button" at bounding box center [111, 32] width 7 height 7
click at [101, 55] on img at bounding box center [105, 55] width 8 height 8
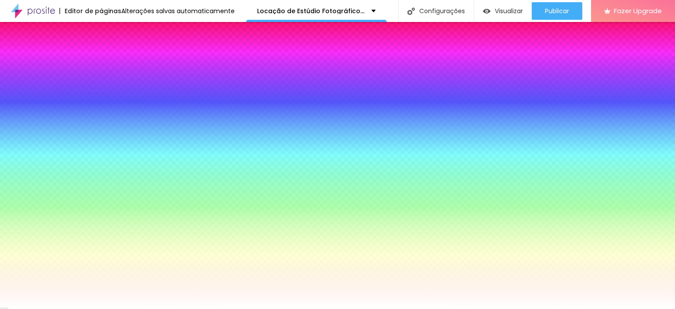
click at [101, 51] on li "Conteúdo" at bounding box center [151, 46] width 101 height 9
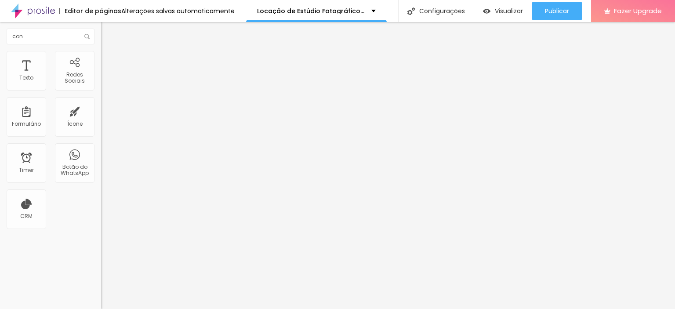
click at [107, 86] on div "Contato" at bounding box center [152, 82] width 90 height 8
type input "E"
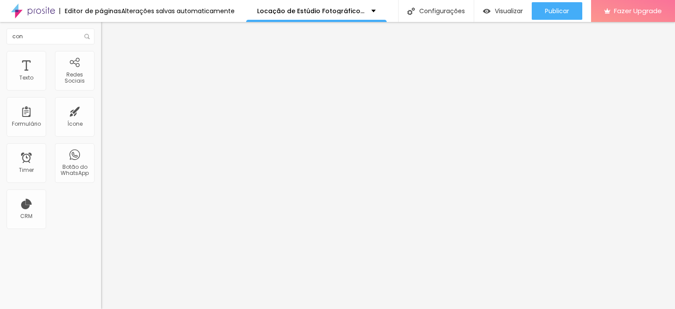
type input "T"
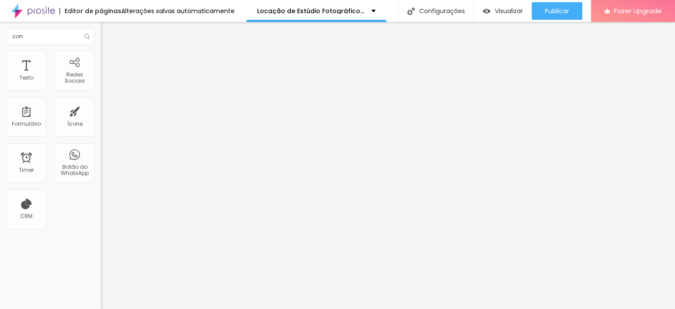
type input "WhatsApp"
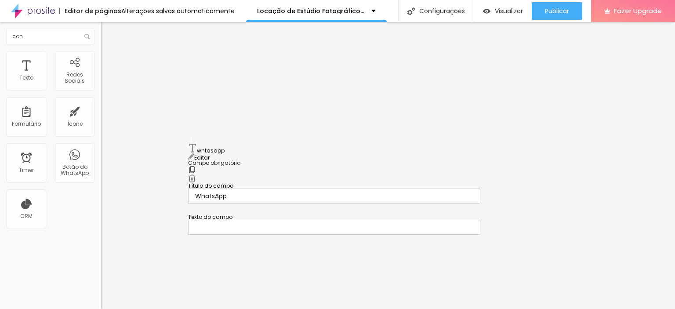
drag, startPoint x: 190, startPoint y: 188, endPoint x: 193, endPoint y: 147, distance: 40.5
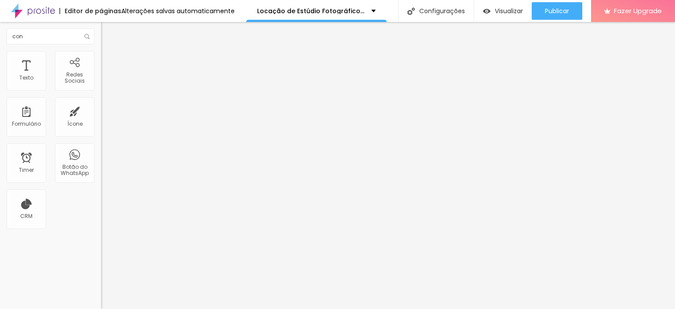
scroll to position [74, 0]
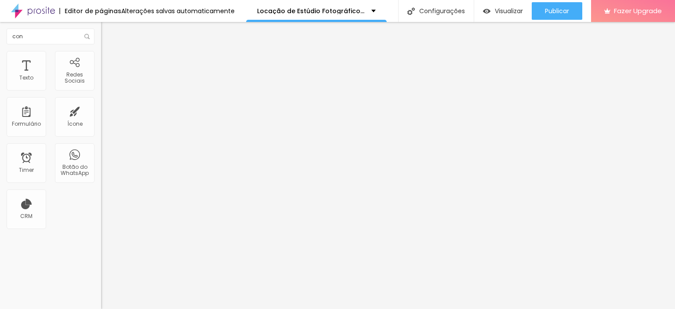
scroll to position [0, 0]
type input "c"
type input "Contato"
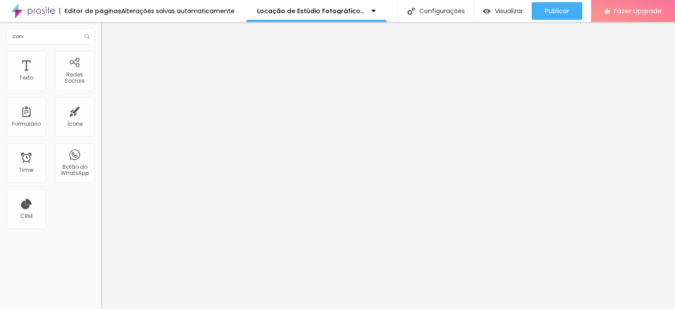
click at [108, 31] on img "button" at bounding box center [111, 32] width 7 height 7
drag, startPoint x: 46, startPoint y: 35, endPoint x: 2, endPoint y: 30, distance: 44.2
click at [16, 30] on input "con" at bounding box center [51, 37] width 88 height 16
type input "c"
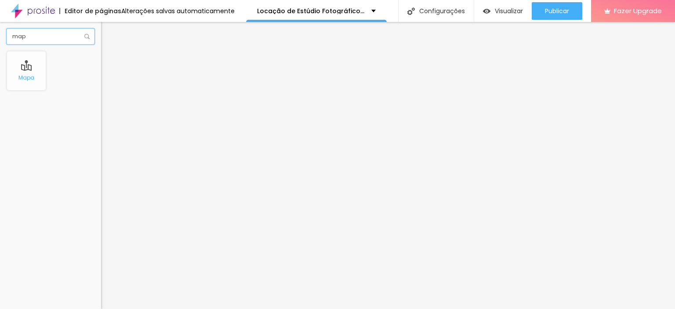
type input "map"
click at [101, 65] on li "Estilo" at bounding box center [151, 62] width 101 height 9
type input "16"
type input "17"
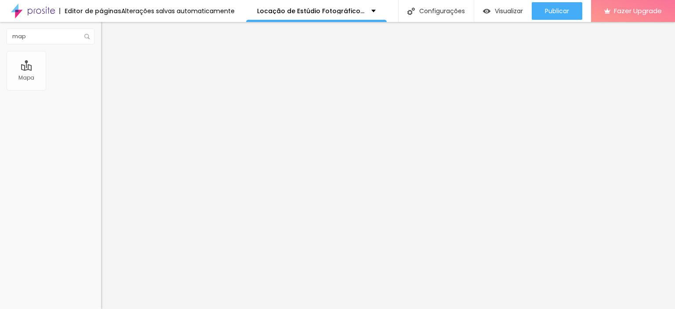
type input "17"
type input "18"
drag, startPoint x: 34, startPoint y: 139, endPoint x: 113, endPoint y: 138, distance: 79.2
type input "18"
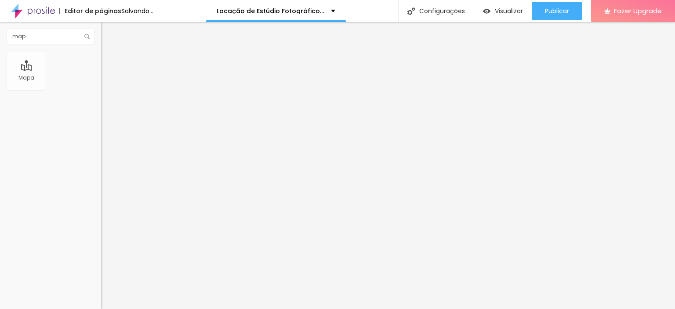
click at [113, 262] on input "range" at bounding box center [129, 265] width 57 height 7
click at [101, 67] on img at bounding box center [105, 71] width 8 height 8
type input "8"
type input "11"
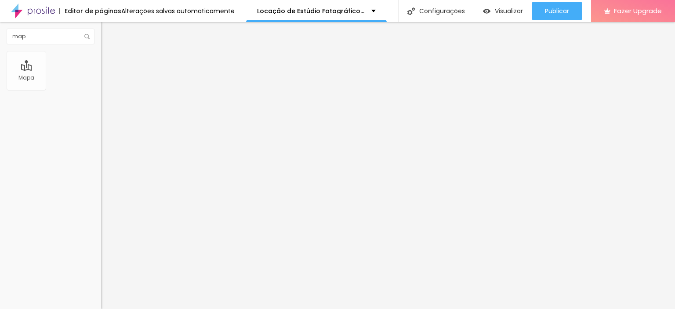
type input "11"
type input "42"
type input "44"
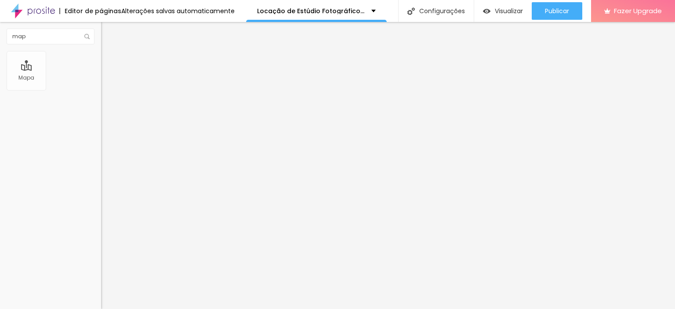
type input "61"
type input "68"
type input "69"
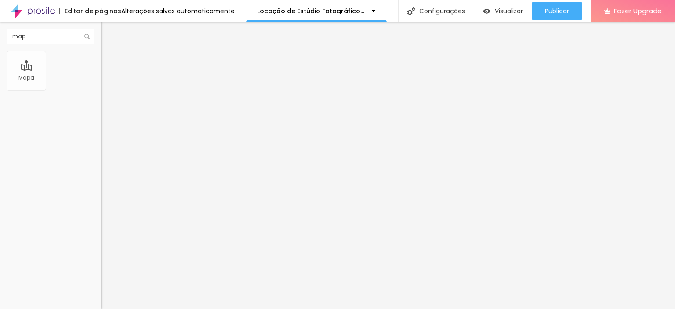
type input "69"
type input "60"
type input "36"
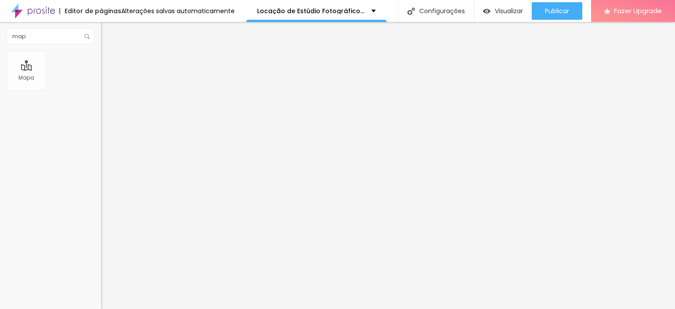
type input "33"
type input "32"
type input "31"
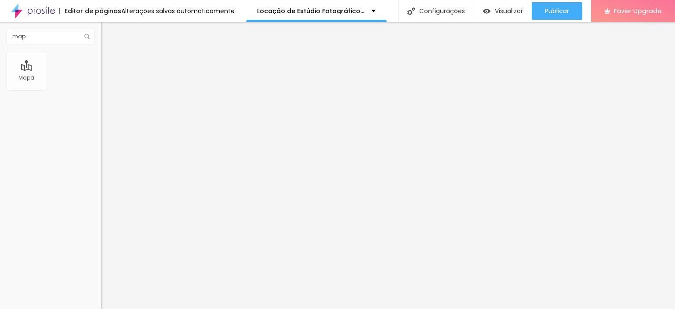
type input "31"
type input "30"
type input "27"
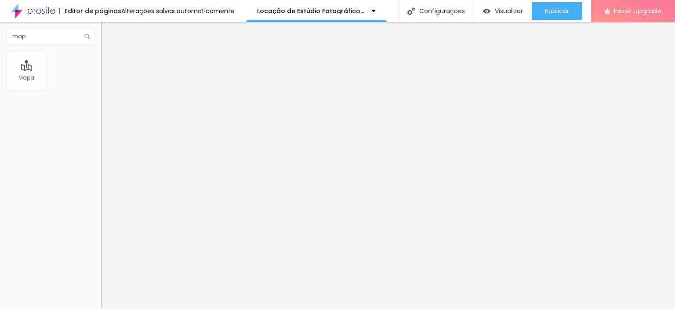
type input "25"
type input "24"
type input "23"
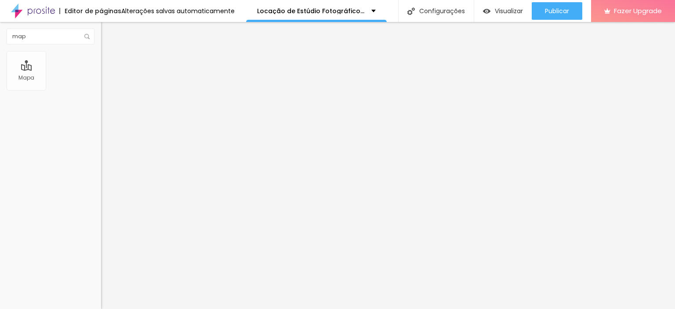
type input "23"
type input "21"
type input "20"
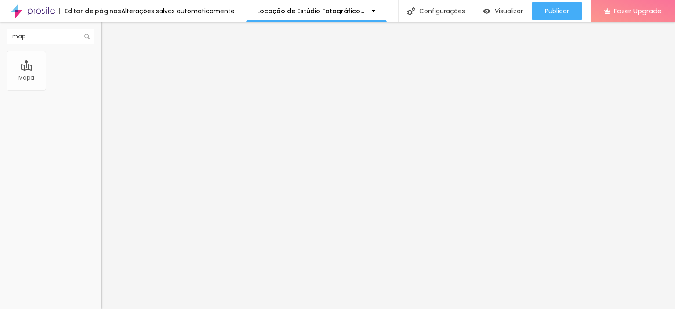
type input "18"
type input "15"
type input "11"
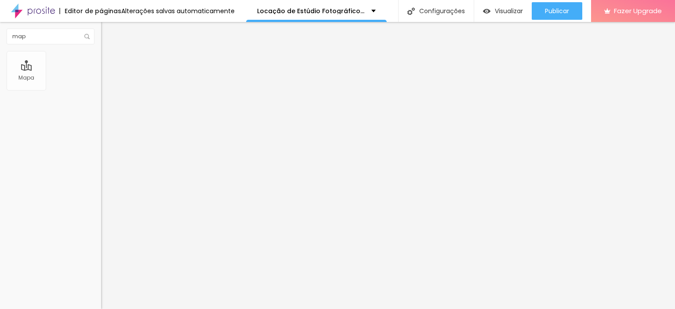
type input "11"
type input "8"
type input "1"
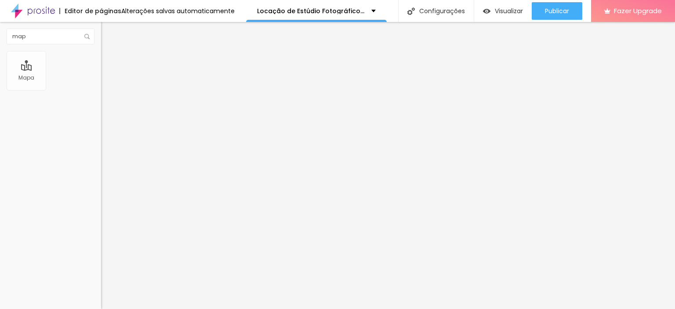
type input "0"
drag, startPoint x: 17, startPoint y: 91, endPoint x: -27, endPoint y: 102, distance: 45.2
type input "0"
click at [101, 178] on input "range" at bounding box center [129, 181] width 57 height 7
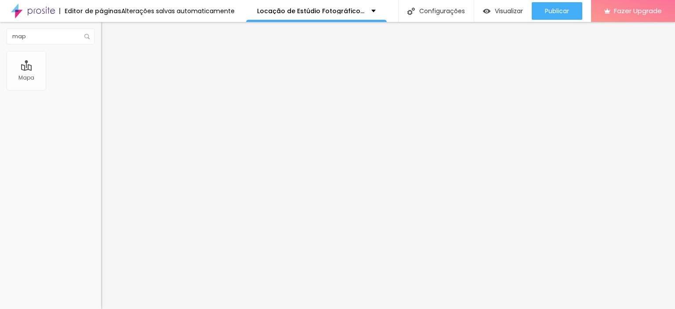
type input "0"
drag, startPoint x: 18, startPoint y: 111, endPoint x: -17, endPoint y: 105, distance: 34.8
type input "0"
click at [101, 302] on input "range" at bounding box center [129, 305] width 57 height 7
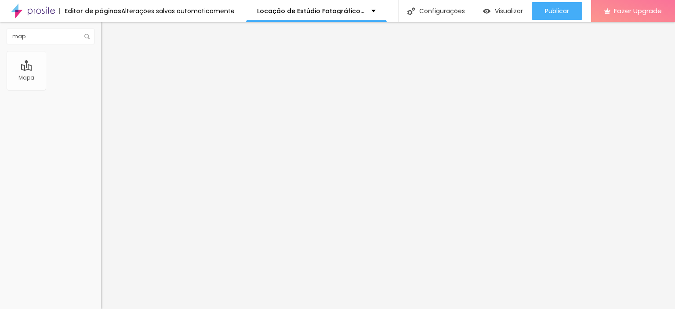
click at [101, 57] on img at bounding box center [105, 53] width 8 height 8
click at [101, 58] on li "Estilo" at bounding box center [151, 62] width 101 height 9
click at [101, 288] on span "Verde claro" at bounding box center [116, 291] width 31 height 7
click at [101, 302] on span "Verde escuro" at bounding box center [118, 305] width 35 height 7
click at [101, 295] on div "Verde claro" at bounding box center [151, 297] width 101 height 5
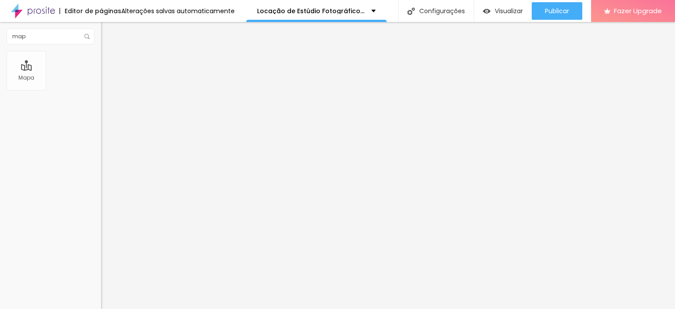
click at [101, 67] on img at bounding box center [105, 71] width 8 height 8
click at [101, 83] on input "Alboom Brasil" at bounding box center [154, 78] width 106 height 9
drag, startPoint x: 49, startPoint y: 100, endPoint x: -109, endPoint y: 133, distance: 161.3
click at [0, 133] on html "Editor de páginas Alterações salvas automaticamente Locação de Estúdio Fotográf…" at bounding box center [337, 154] width 675 height 309
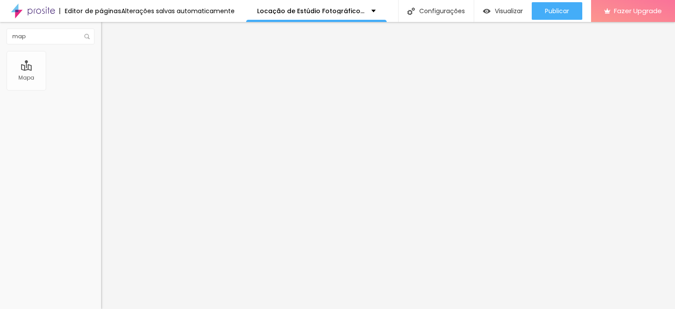
scroll to position [0, 0]
paste input "Sada Jorge - R. Irmã Serafina, 863 - Sala 73, Ed - Centro, Campinas - SP, 13015…"
type input "Sada Jorge - R. Irmã Serafina, 863 - Sala 73, Ed - Centro, Campinas - SP, 13015…"
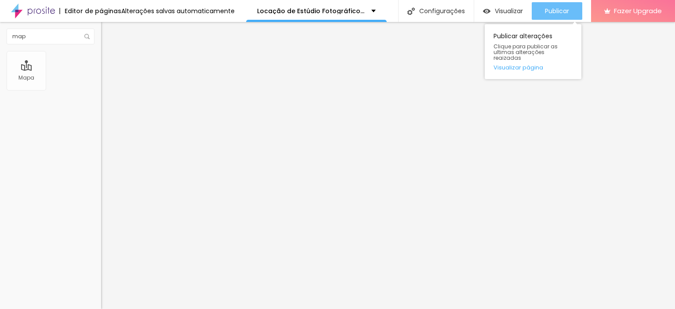
click at [560, 5] on div "Publicar" at bounding box center [557, 11] width 24 height 18
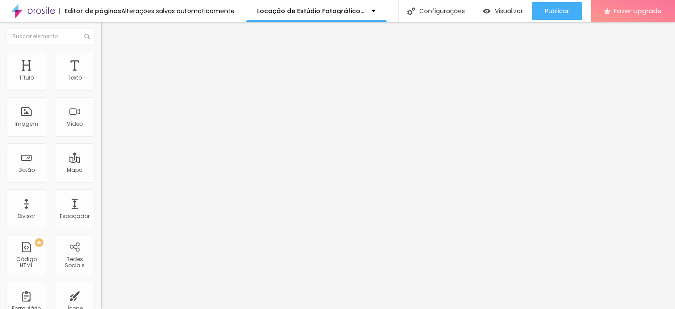
click at [101, 51] on li "Estilo" at bounding box center [151, 55] width 101 height 9
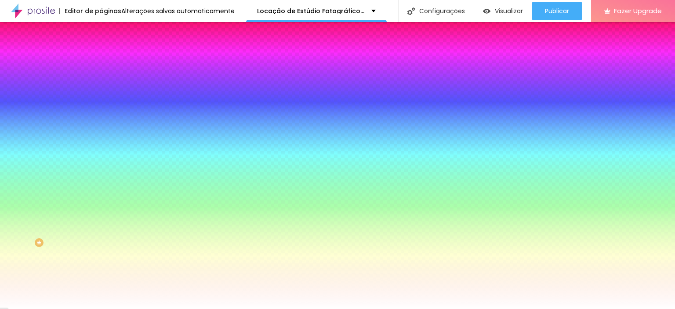
click at [101, 60] on li "Avançado" at bounding box center [151, 64] width 101 height 9
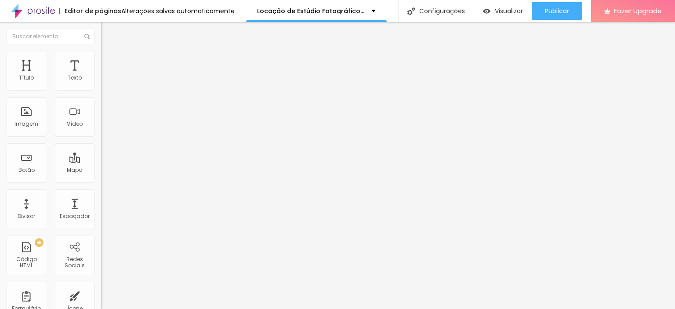
click at [101, 67] on img at bounding box center [105, 71] width 8 height 8
click at [101, 62] on li "Estilo" at bounding box center [151, 62] width 101 height 9
click at [101, 58] on li "Conteúdo" at bounding box center [151, 53] width 101 height 9
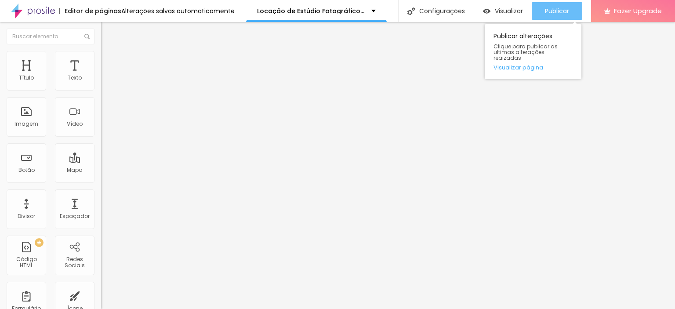
click at [545, 9] on span "Publicar" at bounding box center [557, 10] width 24 height 7
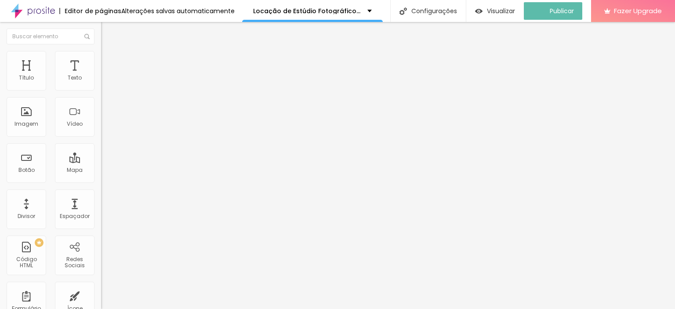
click at [44, 8] on img at bounding box center [33, 11] width 44 height 22
